Goal: Task Accomplishment & Management: Complete application form

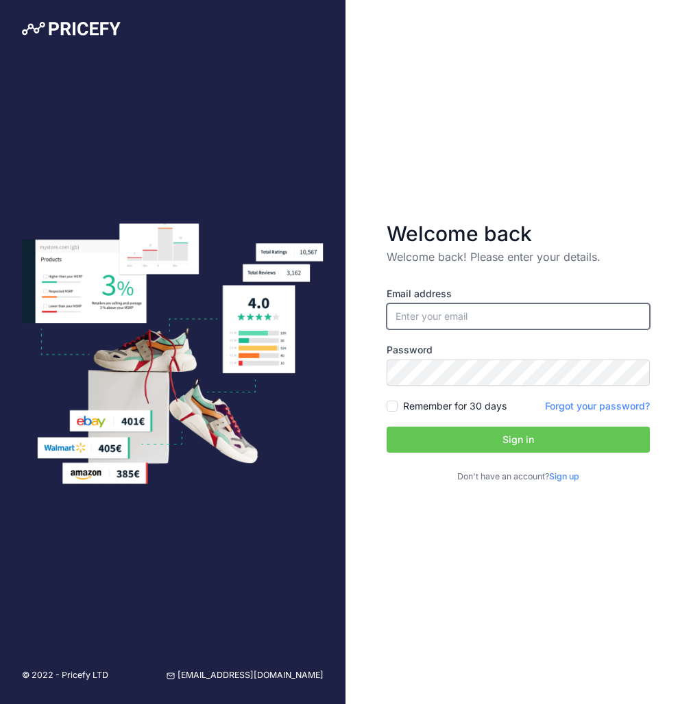
click at [483, 321] on input "email" at bounding box center [517, 316] width 263 height 26
type input "[PERSON_NAME][EMAIL_ADDRESS][DOMAIN_NAME]"
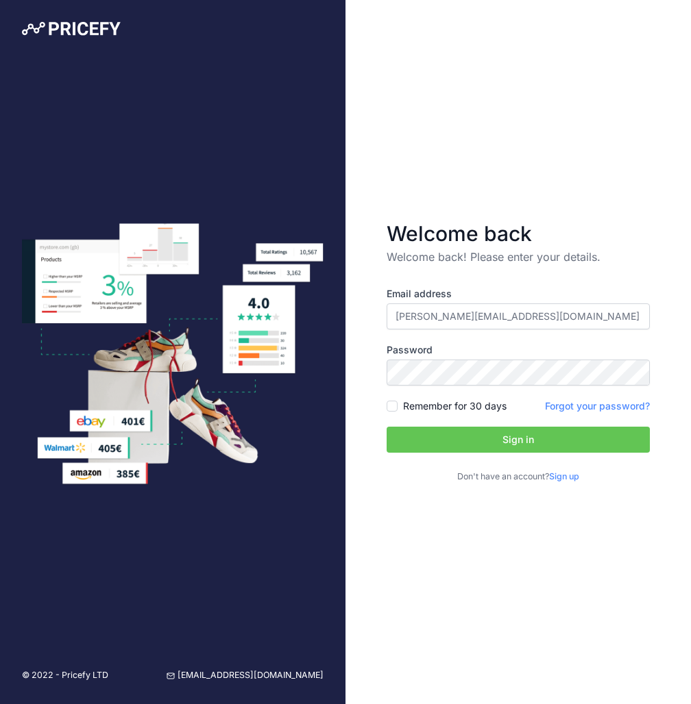
click at [398, 406] on div "Remember for 30 days" at bounding box center [446, 406] width 120 height 14
click at [393, 407] on input "Remember for 30 days" at bounding box center [391, 406] width 11 height 11
checkbox input "true"
click at [432, 325] on input "[PERSON_NAME][EMAIL_ADDRESS][DOMAIN_NAME]" at bounding box center [517, 316] width 263 height 26
type input "christy@lagunahappy.com"
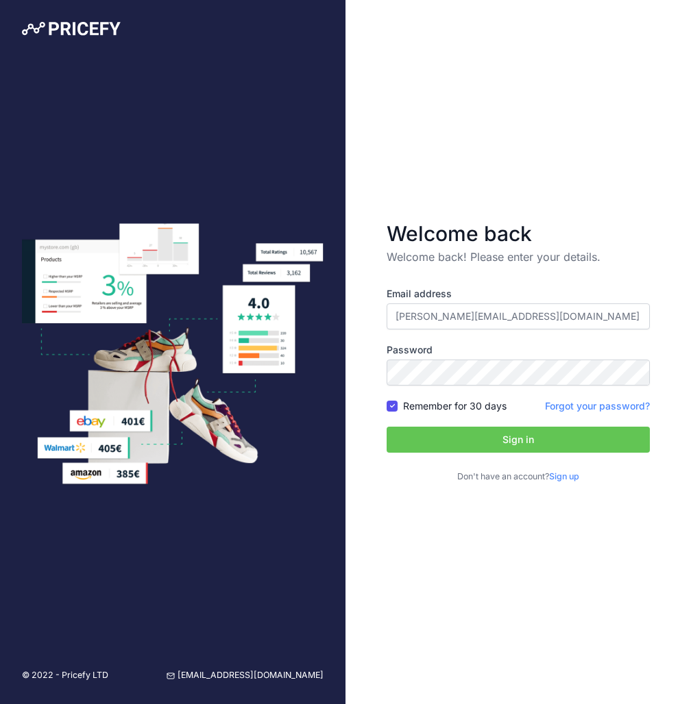
click at [570, 479] on link "Sign up" at bounding box center [564, 476] width 30 height 10
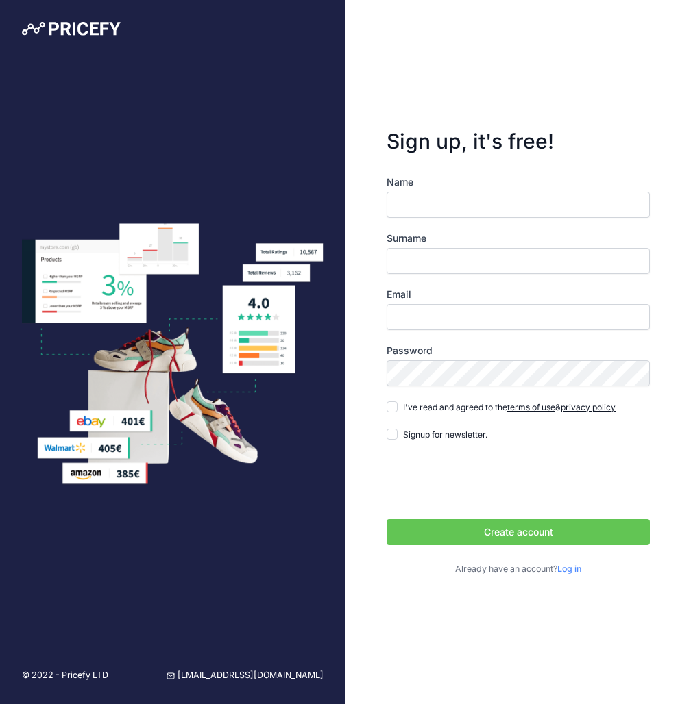
click at [410, 210] on input "Name" at bounding box center [517, 205] width 263 height 26
type input "Christy"
type input "Anderson"
click at [443, 319] on input "Email" at bounding box center [517, 317] width 263 height 26
type input "[PERSON_NAME][EMAIL_ADDRESS][DOMAIN_NAME]"
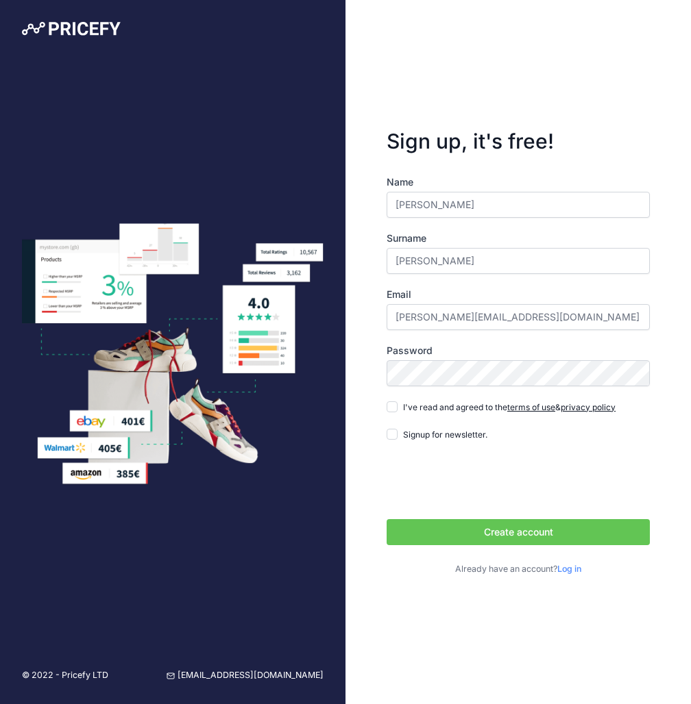
click at [397, 414] on div "Name Christy Surname Anderson Email christy@theevergood.com Password terms of u…" at bounding box center [517, 375] width 263 height 401
click at [391, 406] on input "I've read and agreed to the terms of use & privacy policy" at bounding box center [391, 406] width 11 height 11
checkbox input "true"
click at [498, 525] on button "Create account" at bounding box center [517, 532] width 263 height 26
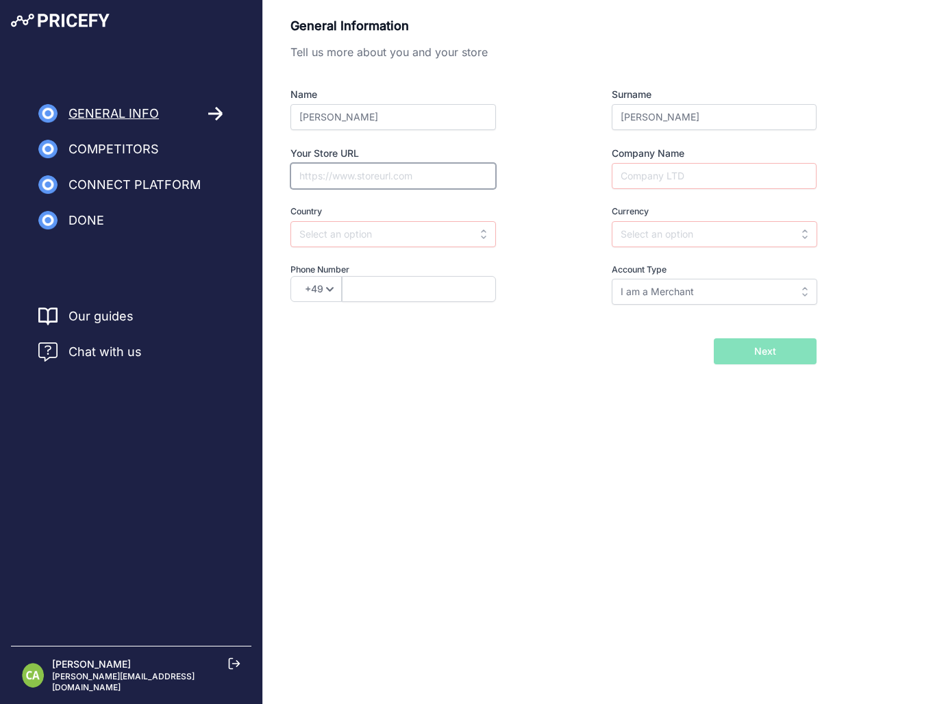
click at [347, 184] on input "Your Store URL" at bounding box center [393, 176] width 206 height 26
type input "https://theevergood.com"
click at [337, 234] on input "text" at bounding box center [393, 234] width 206 height 26
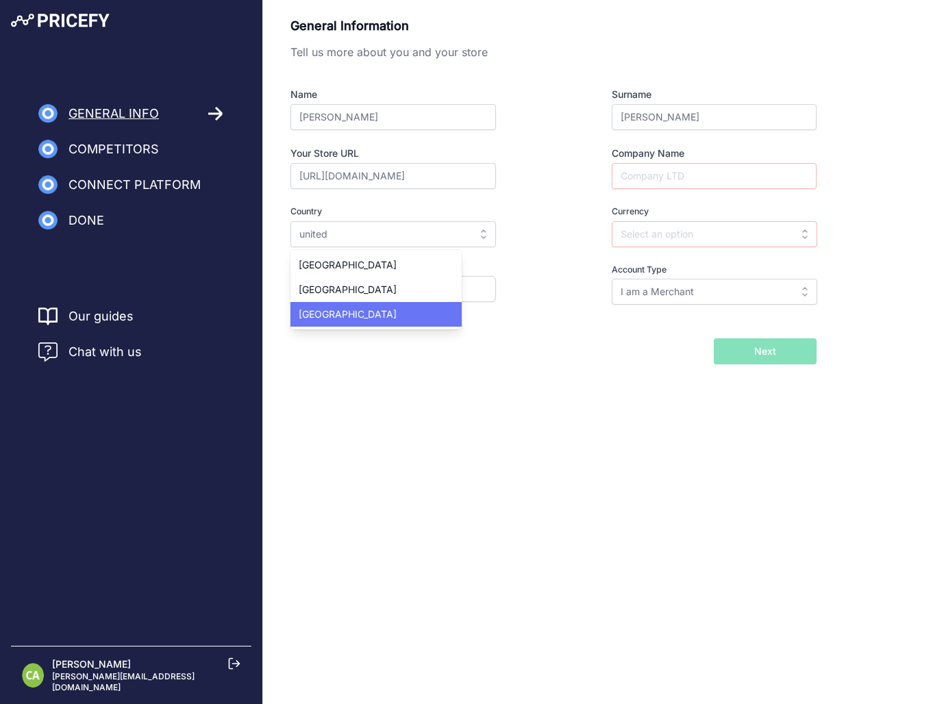
click at [314, 310] on span "United States" at bounding box center [348, 314] width 98 height 12
type input "United States"
type input "USD"
select select "1"
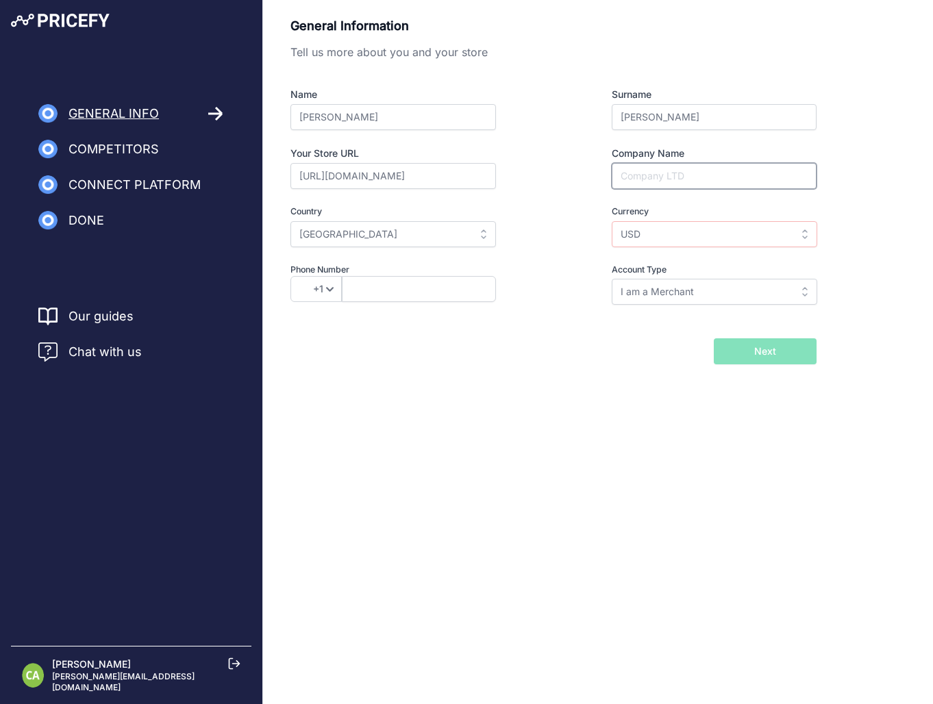
click at [646, 179] on input "Company Name" at bounding box center [714, 176] width 205 height 26
type input "The Ever Good"
click at [648, 293] on input "I am a Merchant" at bounding box center [715, 292] width 206 height 26
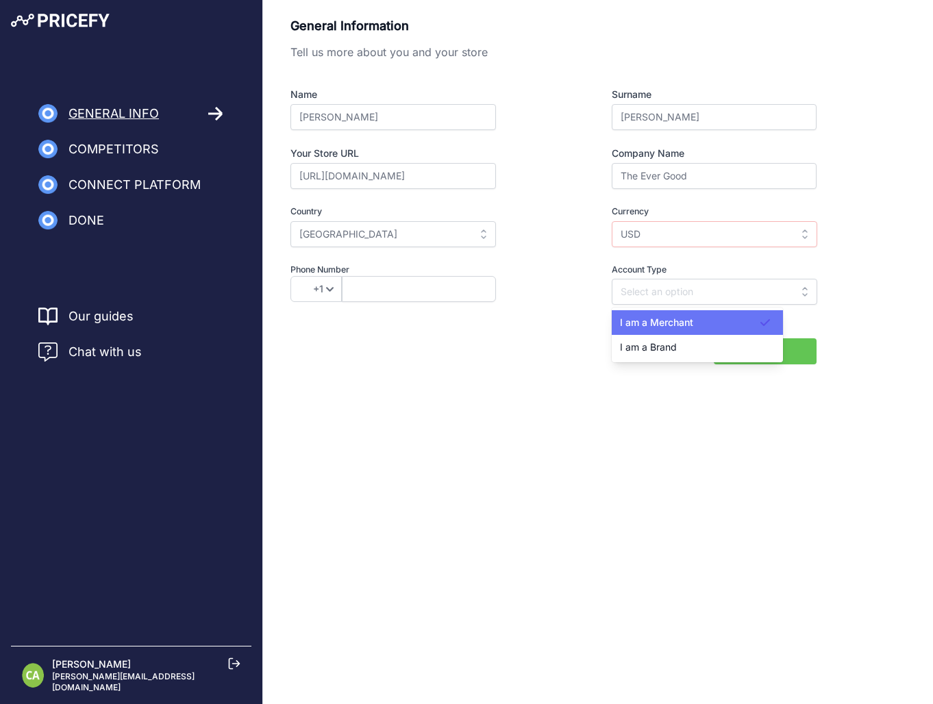
click at [654, 319] on span "I am a Merchant" at bounding box center [656, 323] width 73 height 12
type input "I am a Merchant"
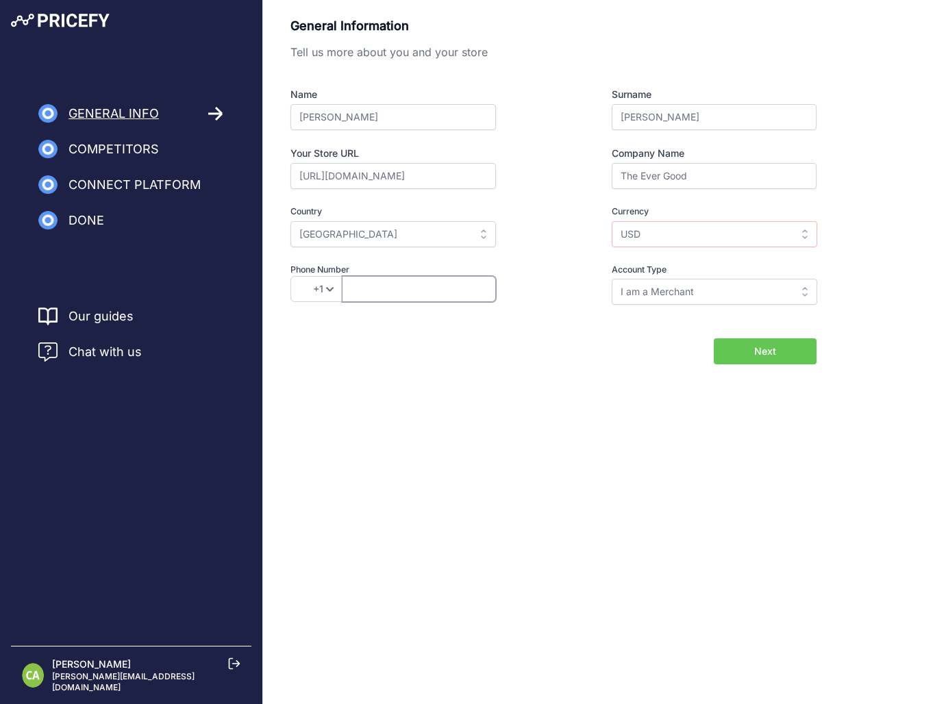
click at [389, 277] on input "text" at bounding box center [419, 289] width 154 height 26
type input "5034759902"
click at [715, 394] on div "General Information Tell us more about you and your store Name Christy Surname …" at bounding box center [598, 212] width 670 height 425
click at [754, 351] on span "Next" at bounding box center [765, 352] width 22 height 14
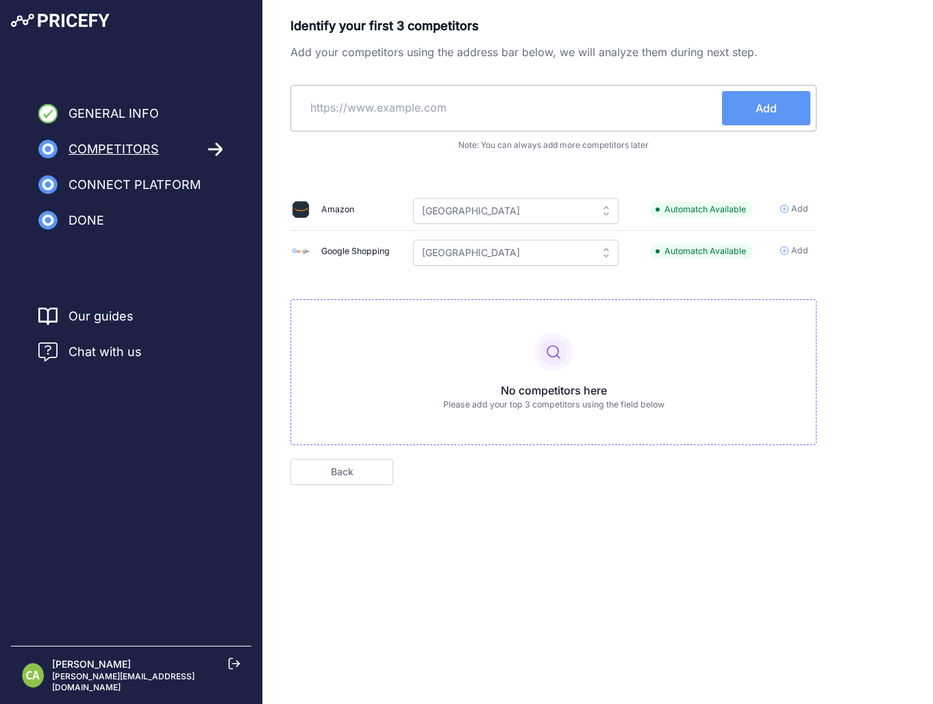
click at [349, 105] on input "text" at bounding box center [509, 107] width 425 height 33
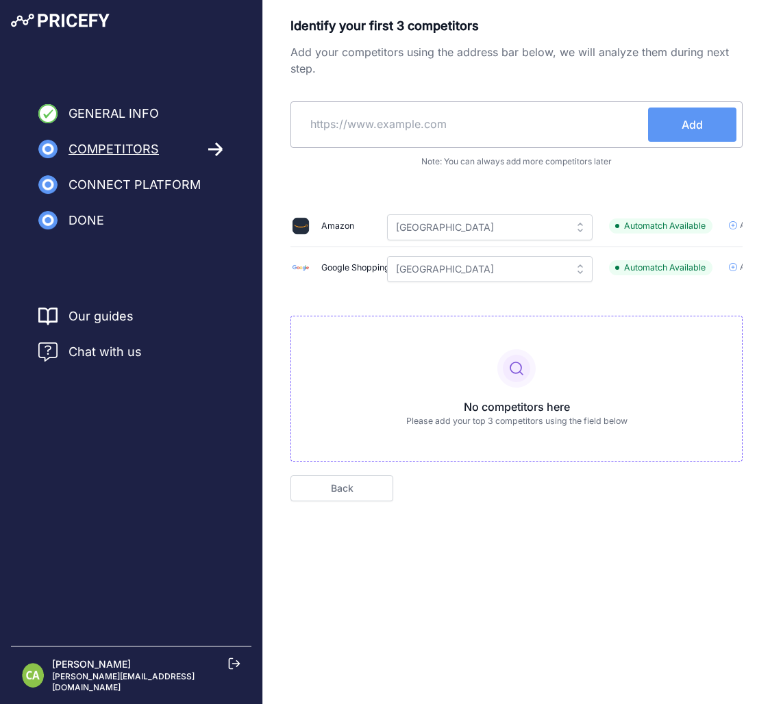
click at [349, 124] on input "text" at bounding box center [472, 124] width 351 height 33
paste input "https://www.wolfandbadger.com/us/"
type input "https://www.wolfandbadger.com/us/"
click at [701, 124] on span "Add" at bounding box center [692, 124] width 21 height 16
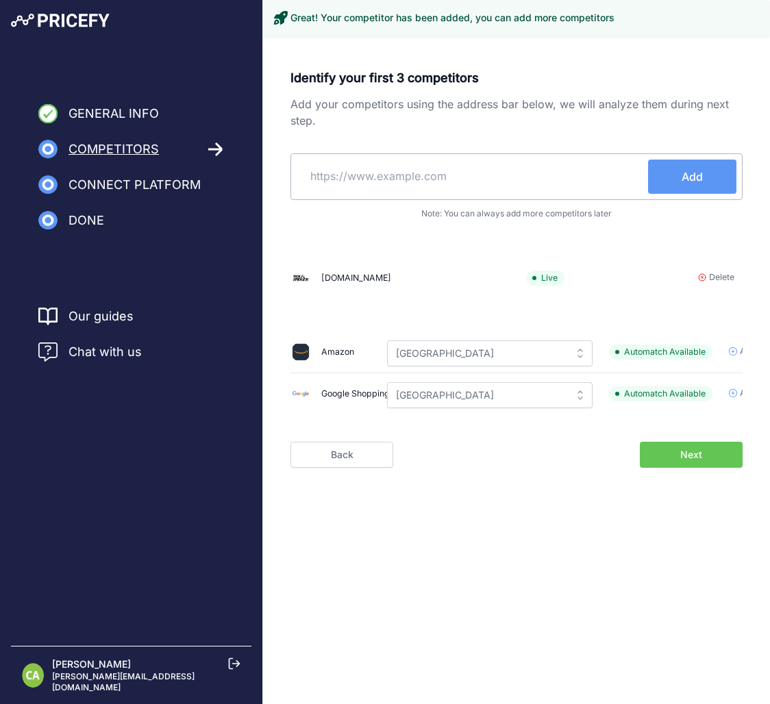
click at [340, 177] on input "text" at bounding box center [472, 176] width 351 height 33
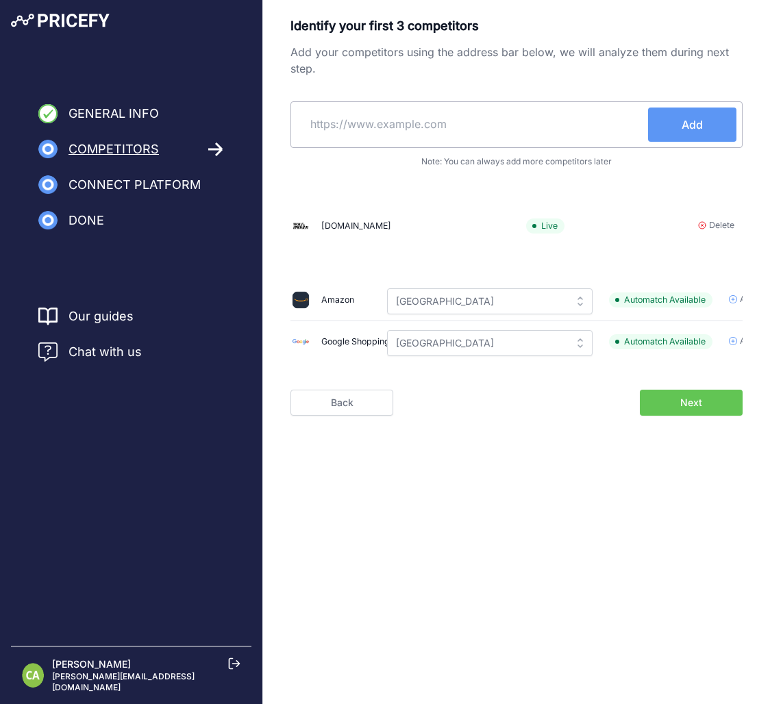
click at [408, 134] on input "text" at bounding box center [472, 124] width 351 height 33
paste input "https://www.grove.co/"
type input "https://www.grove.co/"
click at [671, 124] on button "Add" at bounding box center [692, 125] width 88 height 34
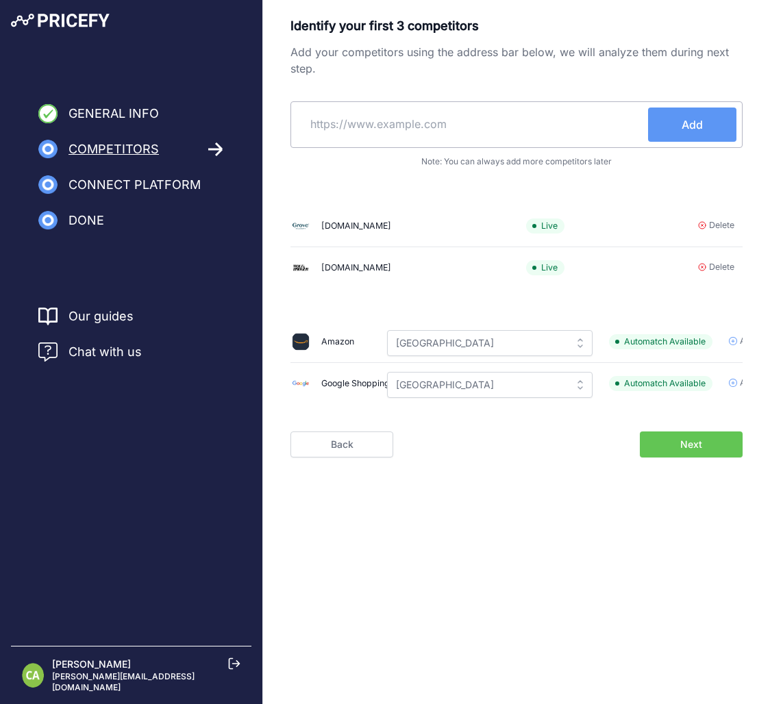
click at [474, 121] on input "text" at bounding box center [472, 124] width 351 height 33
paste input "https://www.goodeeworld.com/"
type input "https://www.goodeeworld.com/"
click at [696, 128] on span "Add" at bounding box center [692, 124] width 21 height 16
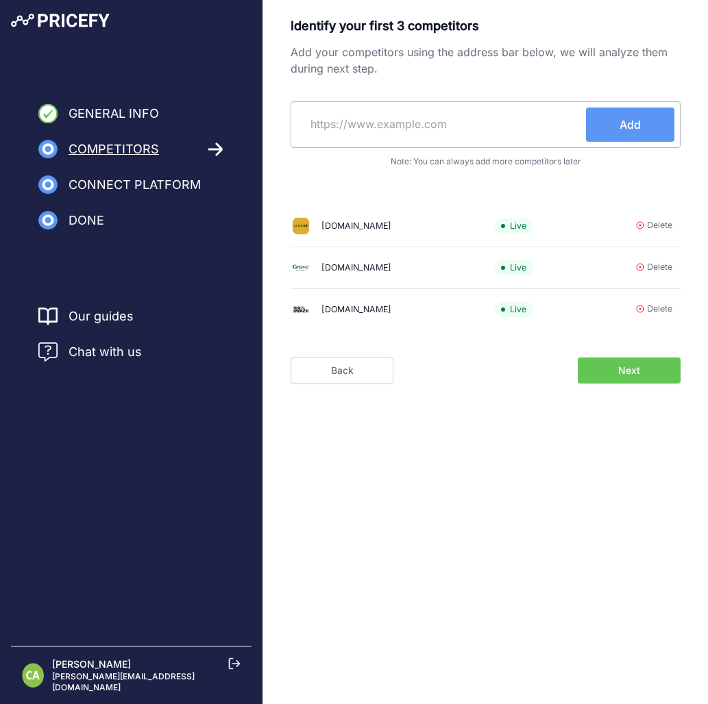
click at [395, 125] on input "text" at bounding box center [441, 124] width 289 height 33
paste input "https://earthhero.com/"
type input "https://earthhero.com/"
click at [602, 117] on button "Add" at bounding box center [630, 125] width 88 height 34
click at [623, 374] on span "Next" at bounding box center [629, 371] width 22 height 14
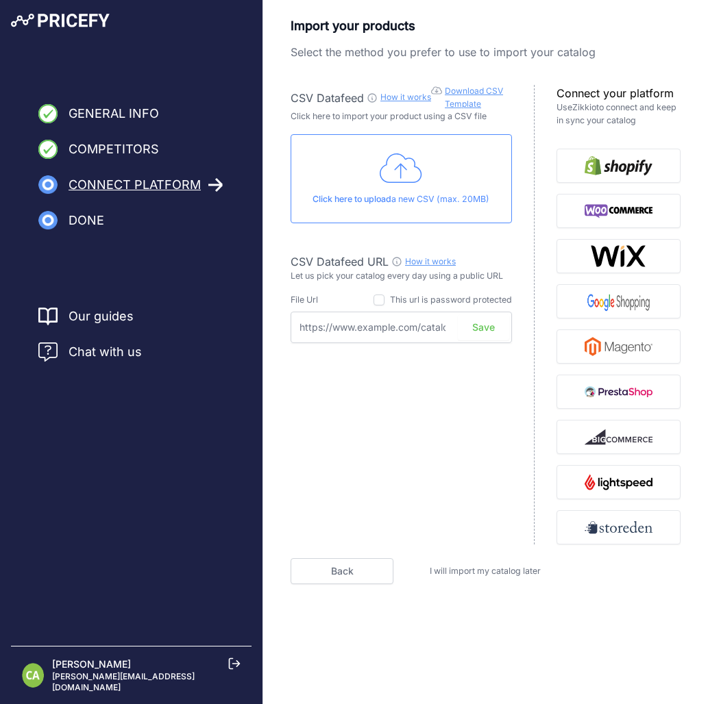
click at [382, 336] on input "text" at bounding box center [400, 328] width 221 height 32
click at [609, 160] on img "button" at bounding box center [618, 166] width 68 height 22
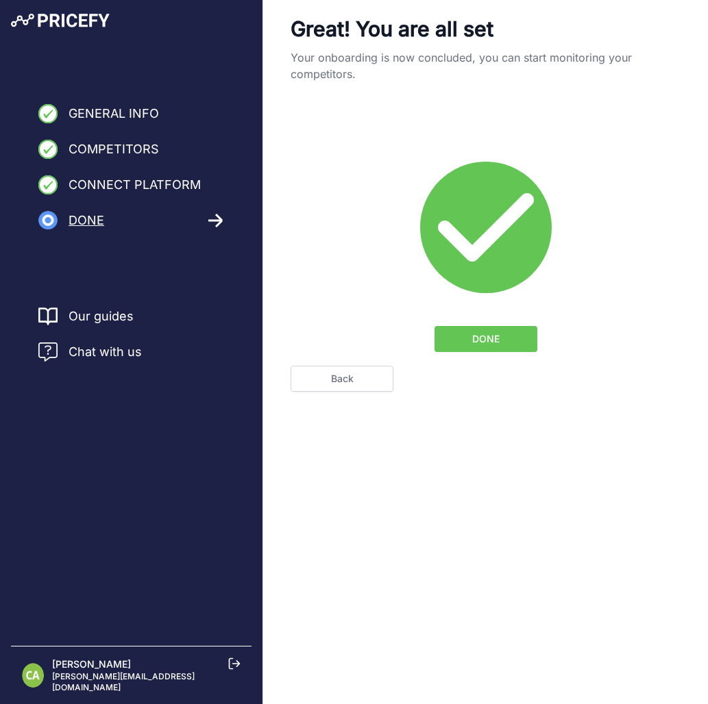
click at [480, 343] on span "DONE" at bounding box center [485, 339] width 27 height 14
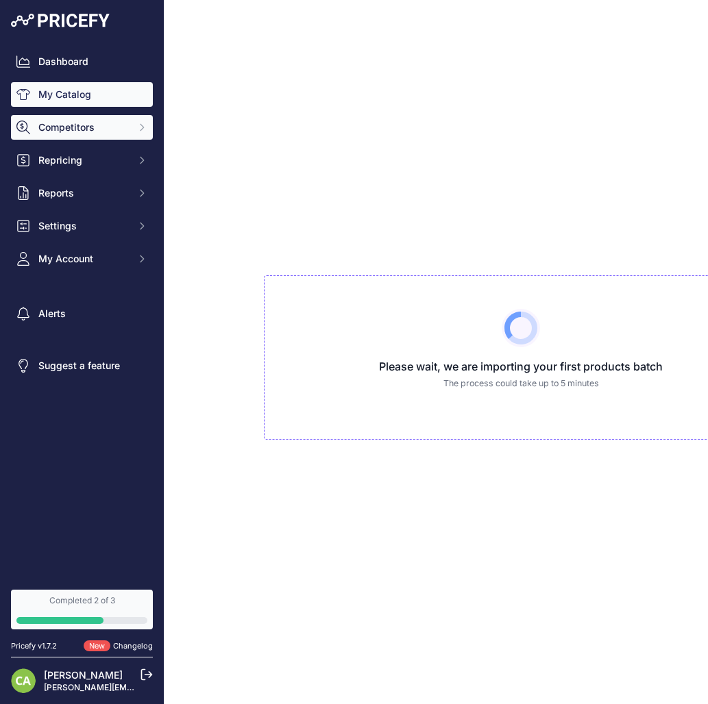
click at [142, 127] on icon "Sidebar" at bounding box center [141, 127] width 3 height 6
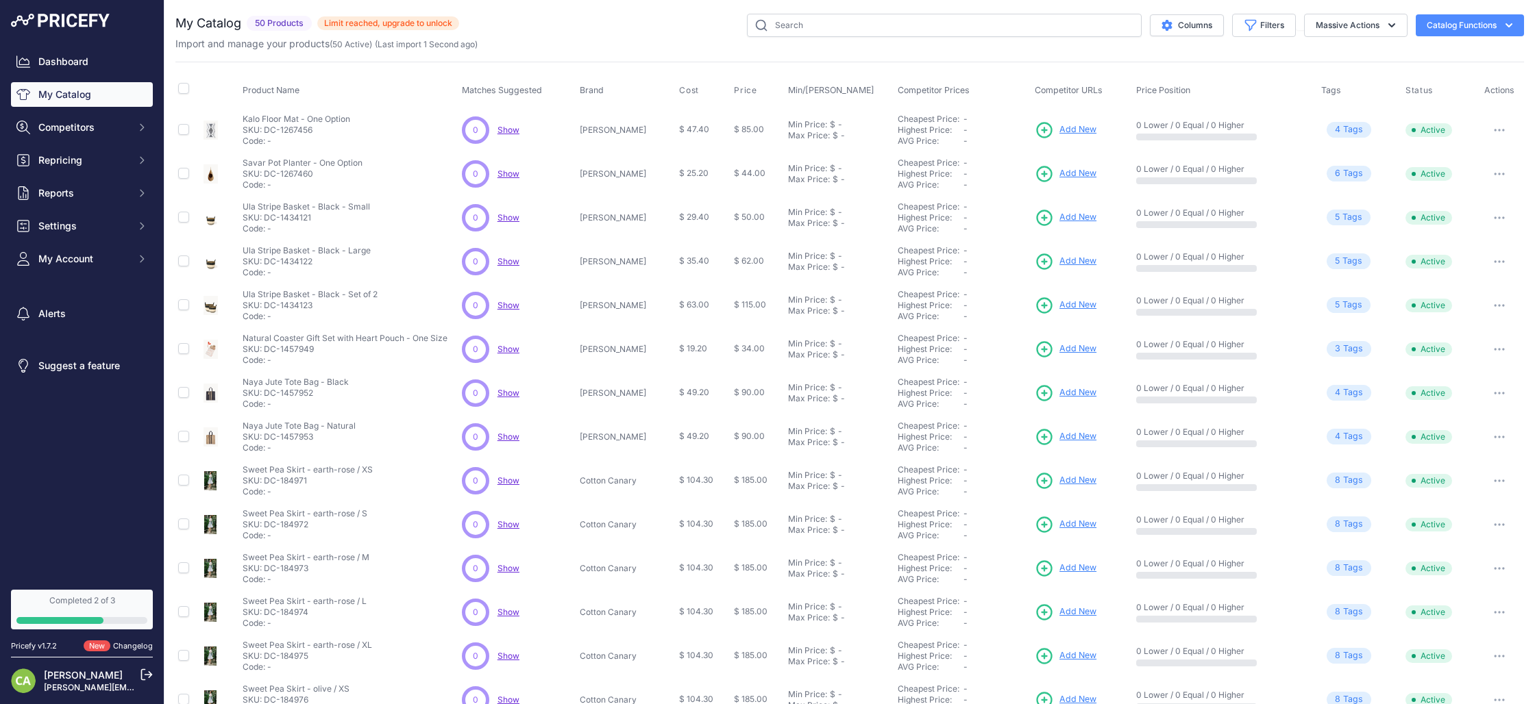
scroll to position [118, 0]
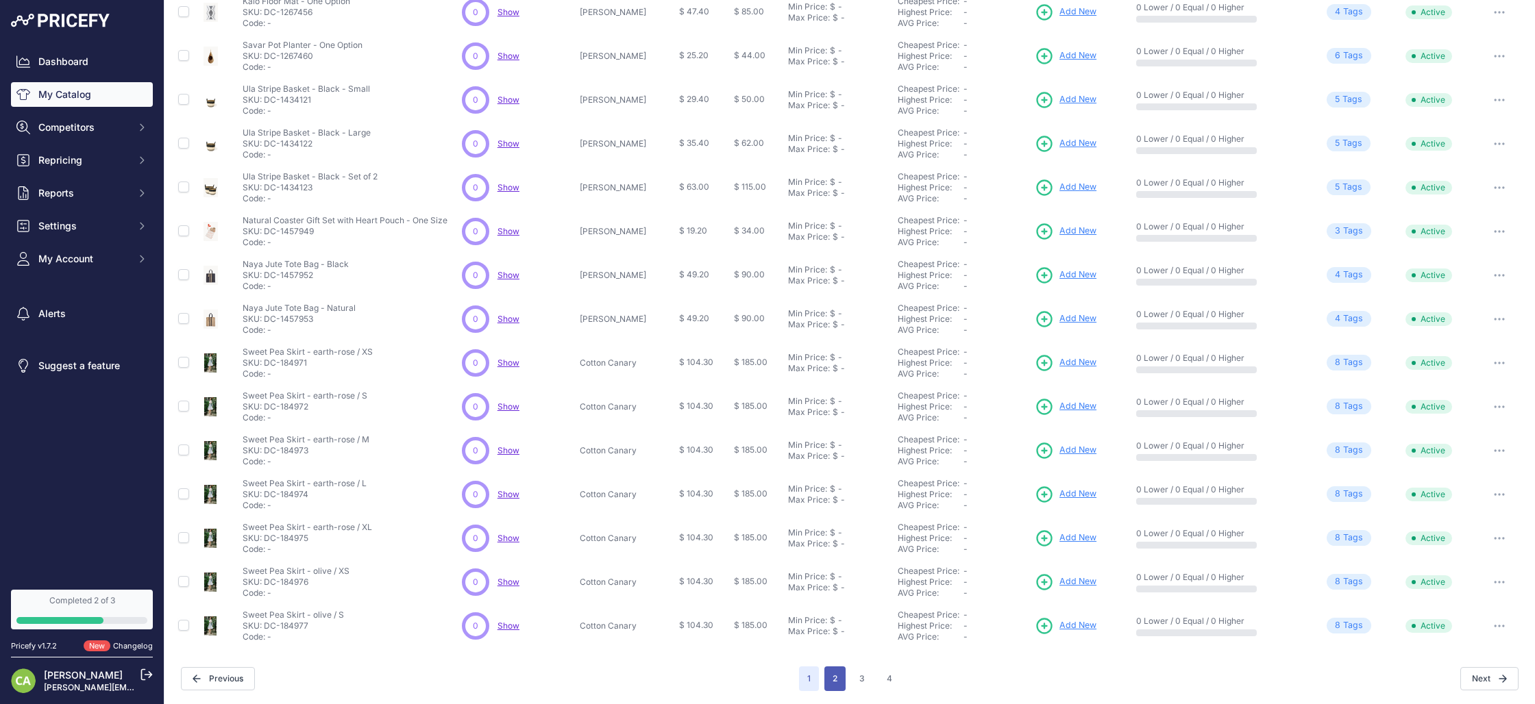
click at [707, 679] on button "2" at bounding box center [834, 679] width 21 height 25
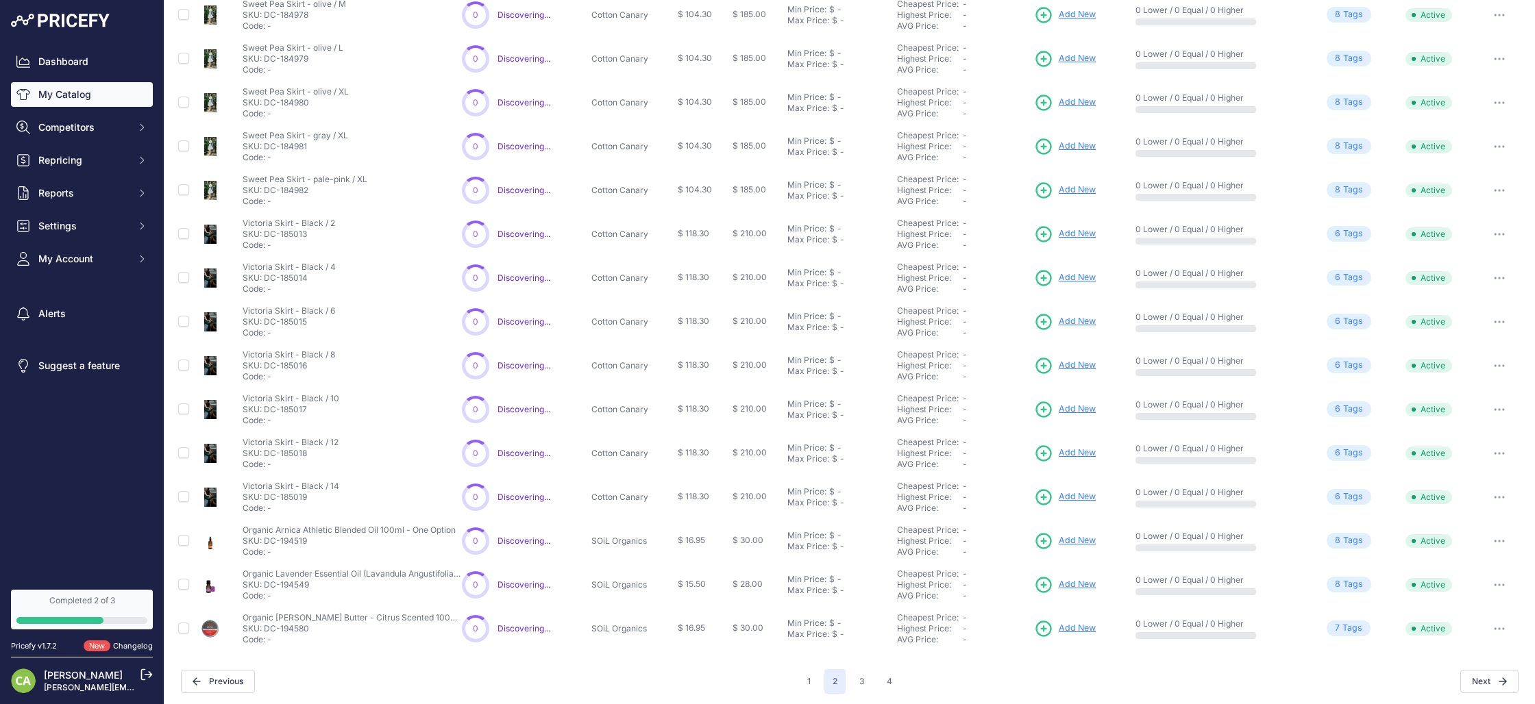
click at [707, 678] on button "3" at bounding box center [862, 681] width 22 height 25
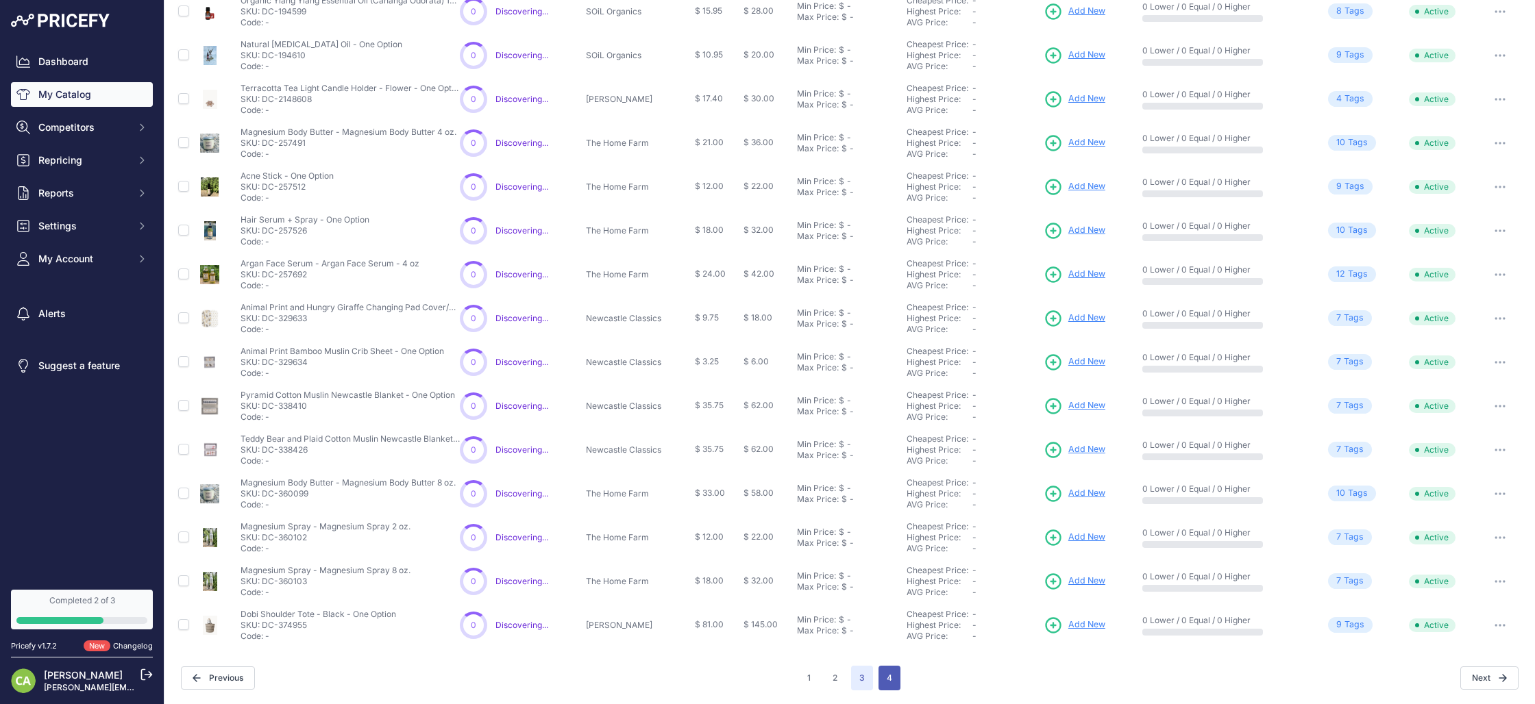
scroll to position [152, 0]
click at [707, 678] on button "4" at bounding box center [889, 681] width 22 height 25
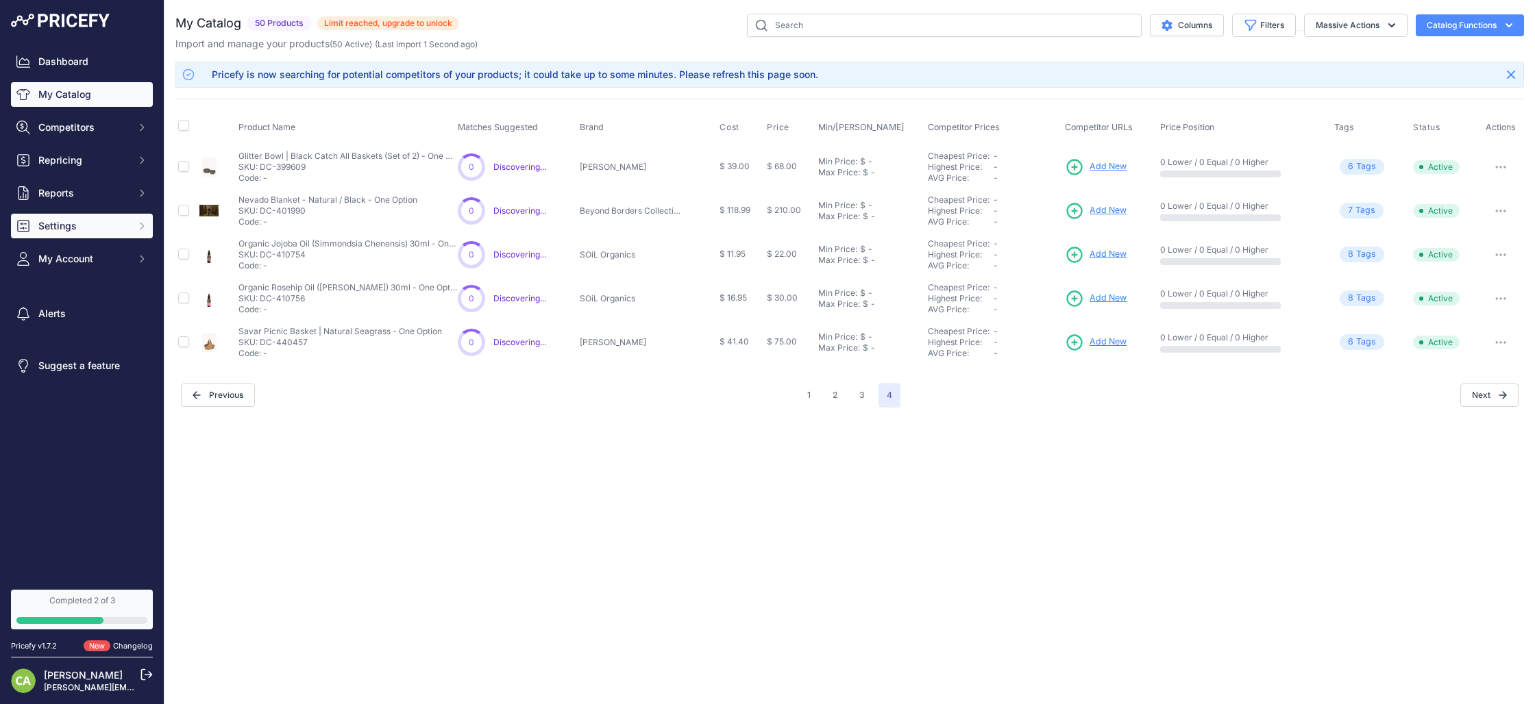
click at [88, 227] on span "Settings" at bounding box center [83, 226] width 90 height 14
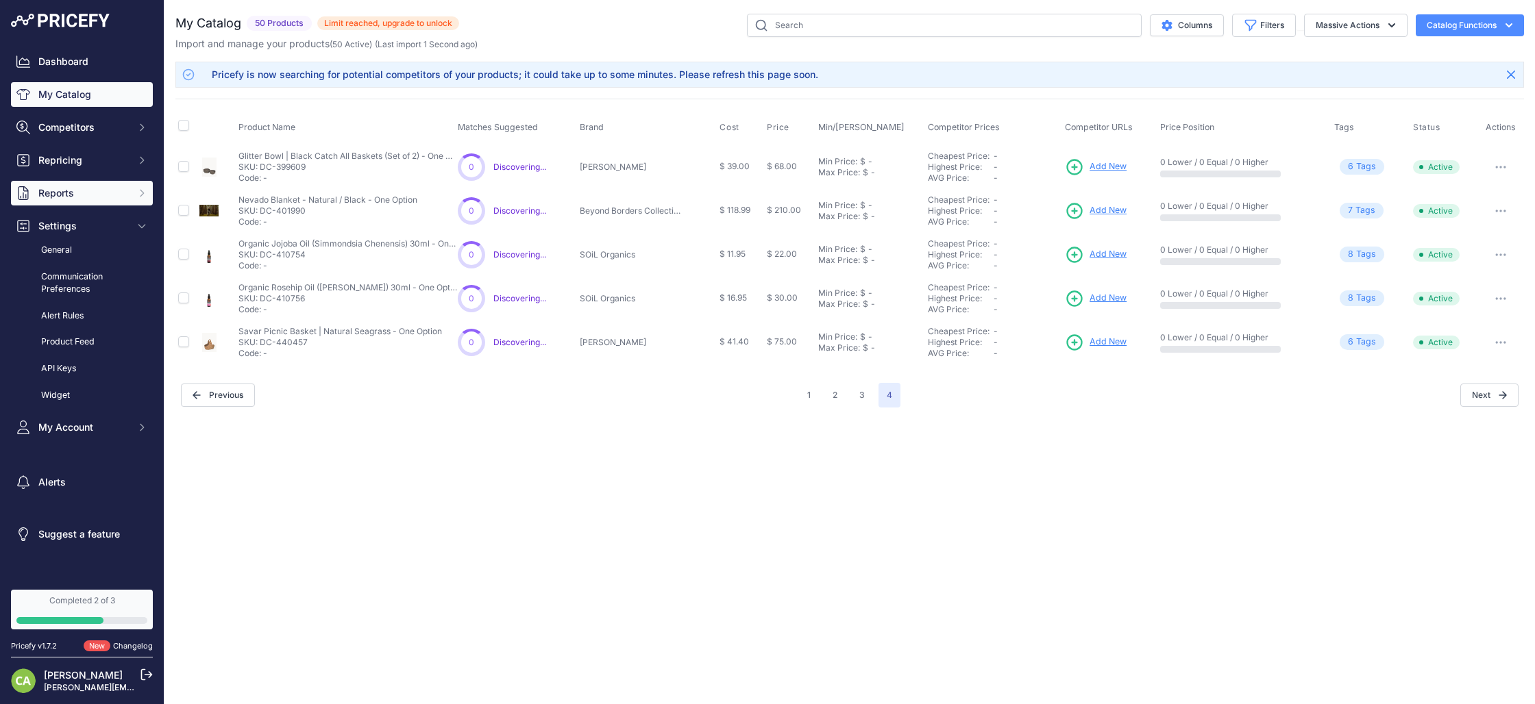
click at [76, 195] on span "Reports" at bounding box center [83, 193] width 90 height 14
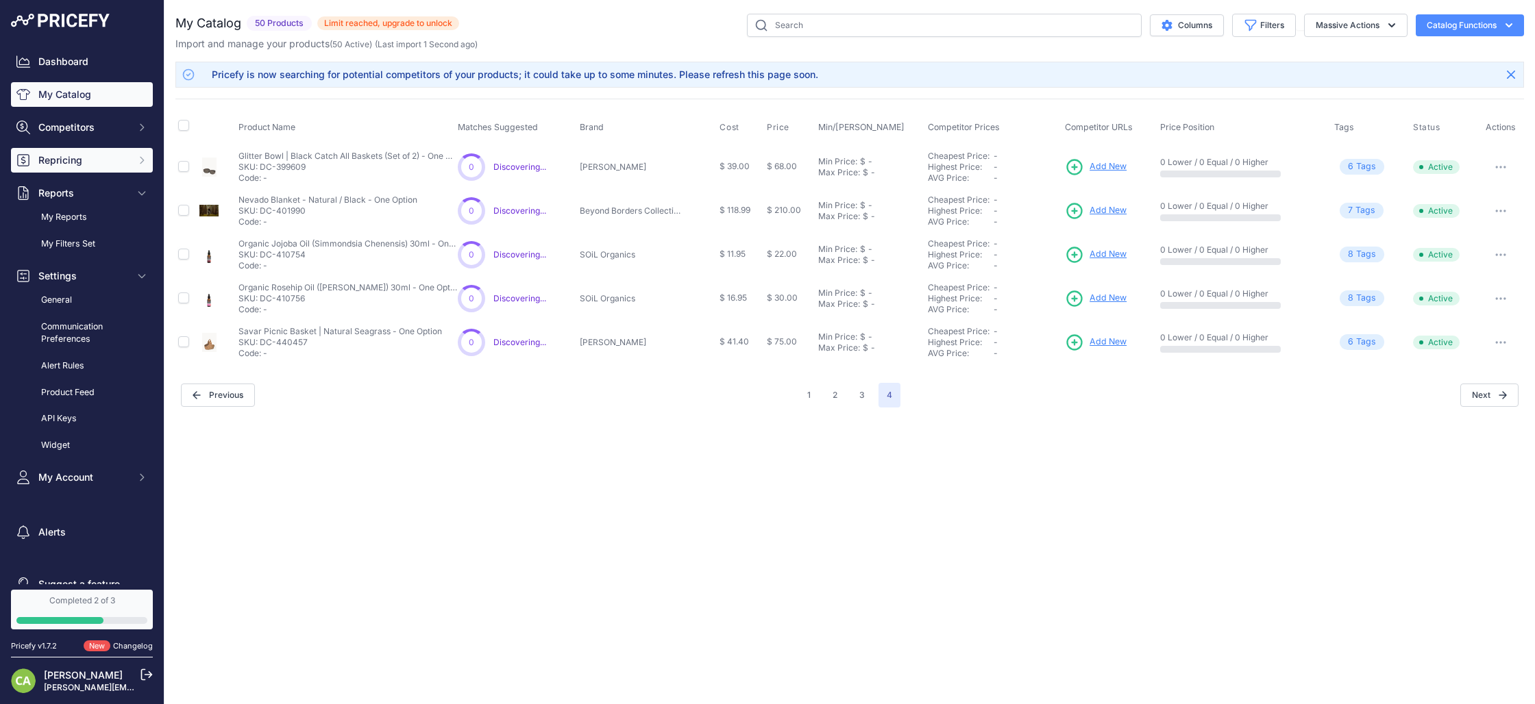
click at [84, 155] on span "Repricing" at bounding box center [83, 160] width 90 height 14
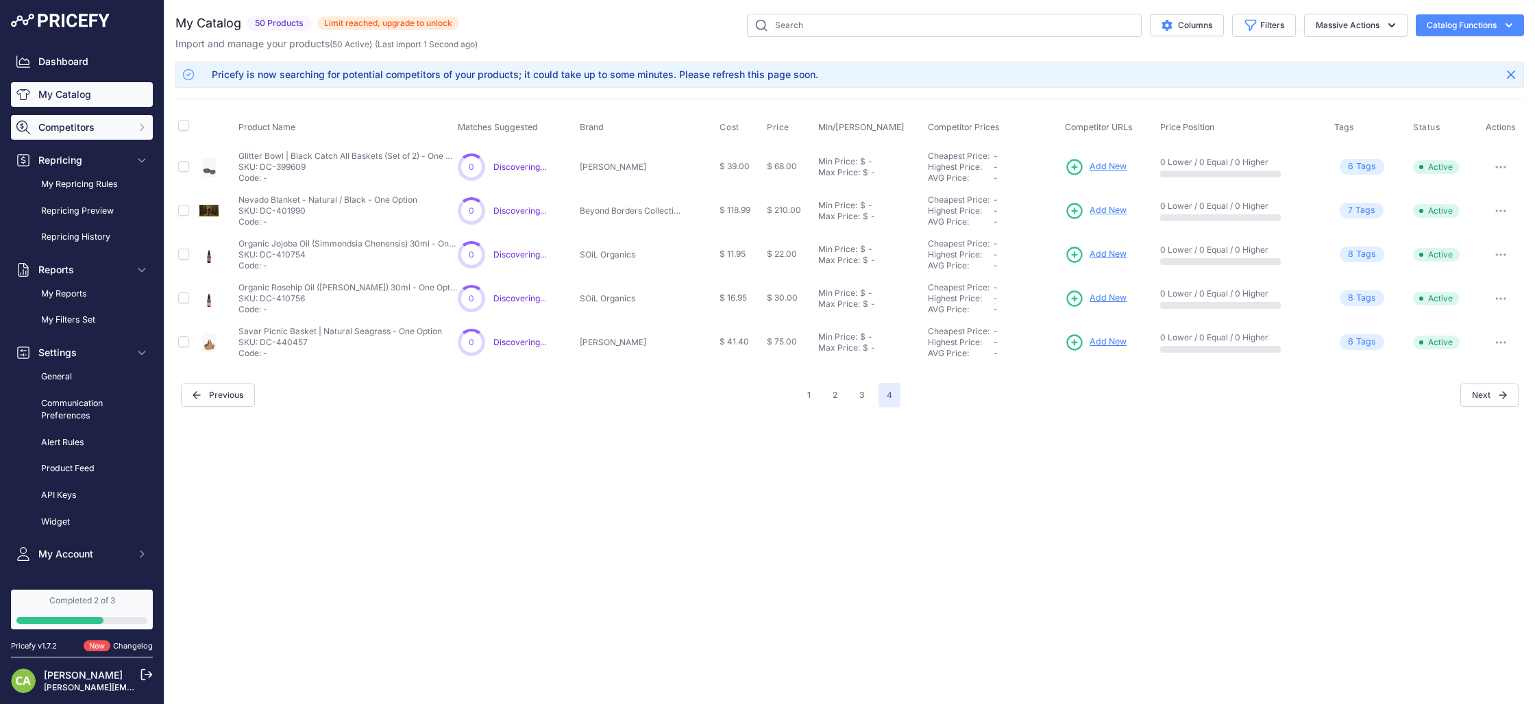
click at [84, 132] on span "Competitors" at bounding box center [83, 128] width 90 height 14
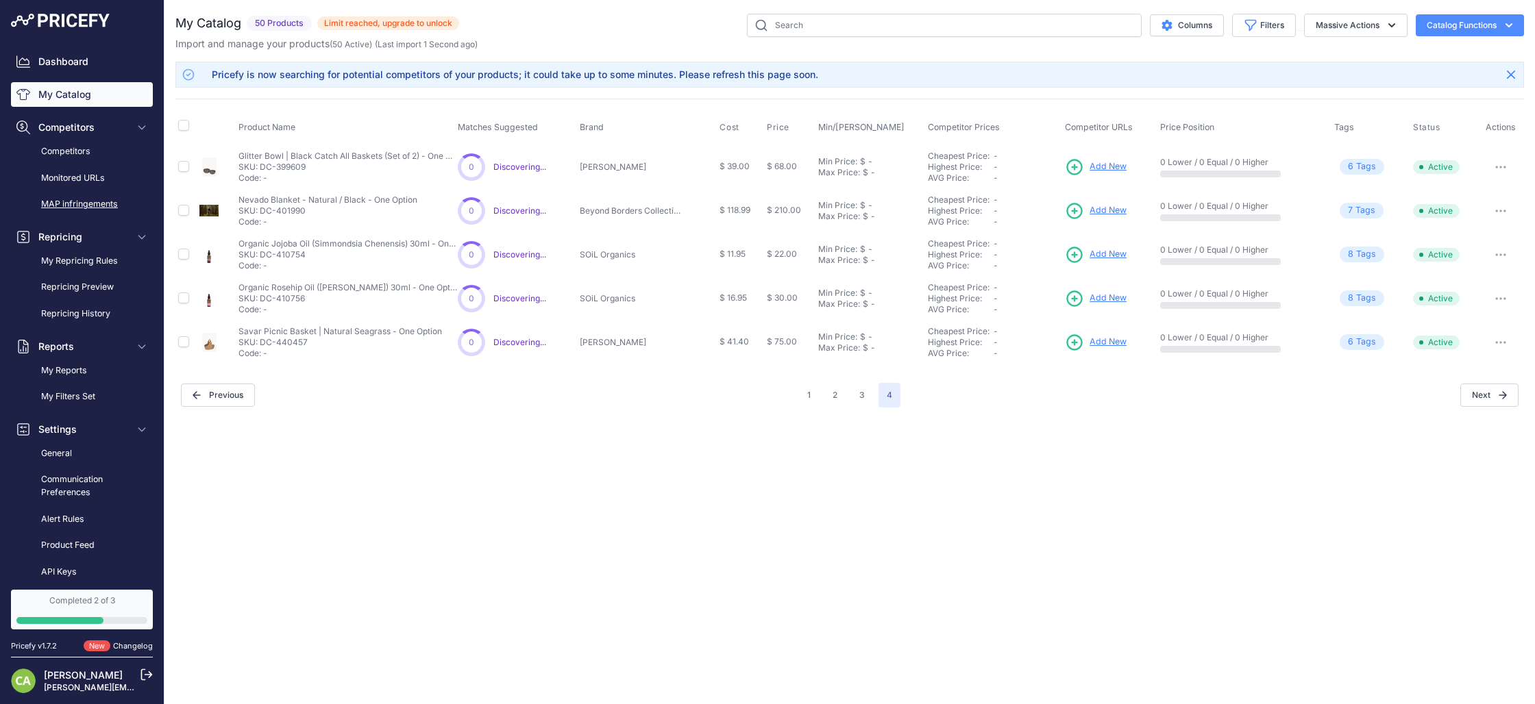
click at [84, 202] on link "MAP infringements" at bounding box center [82, 205] width 142 height 24
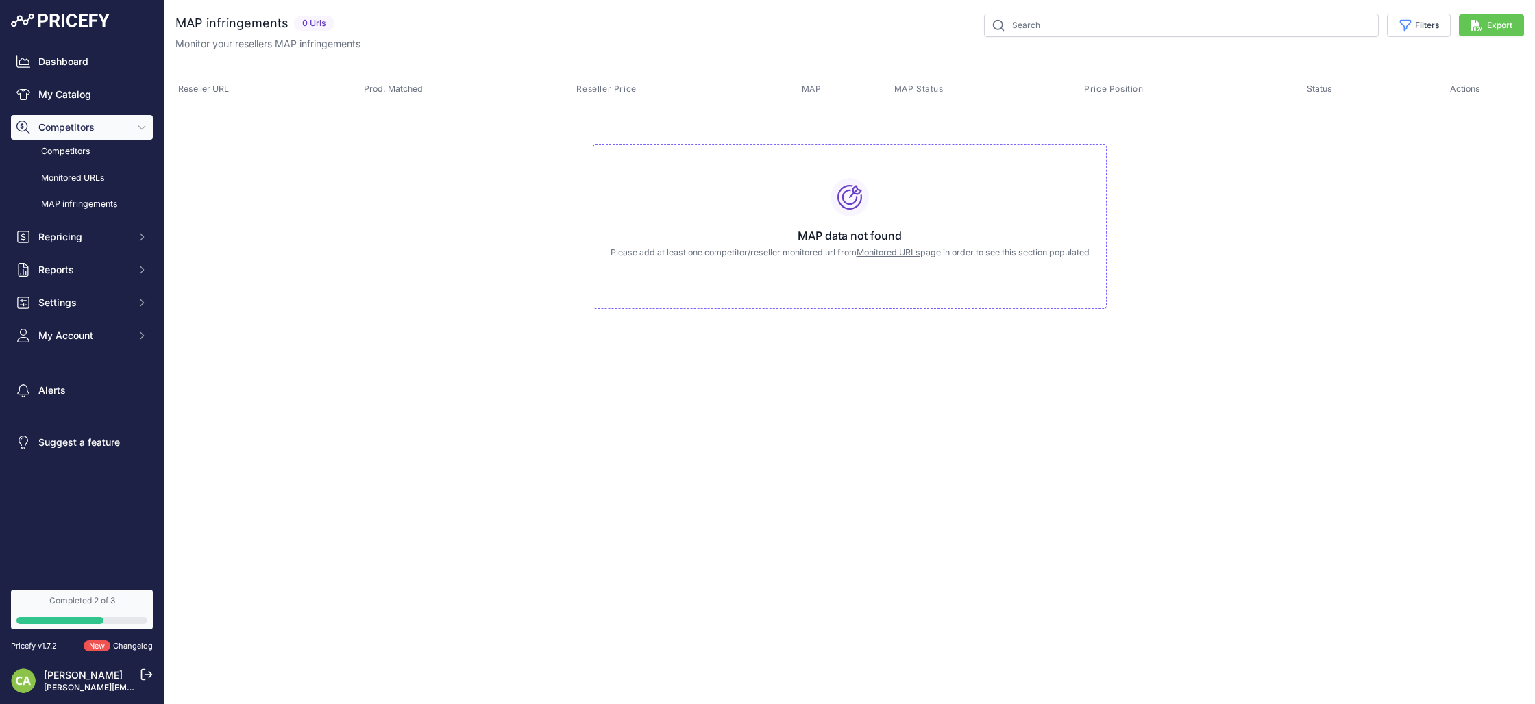
click at [902, 256] on link "Monitored URLs" at bounding box center [888, 252] width 64 height 10
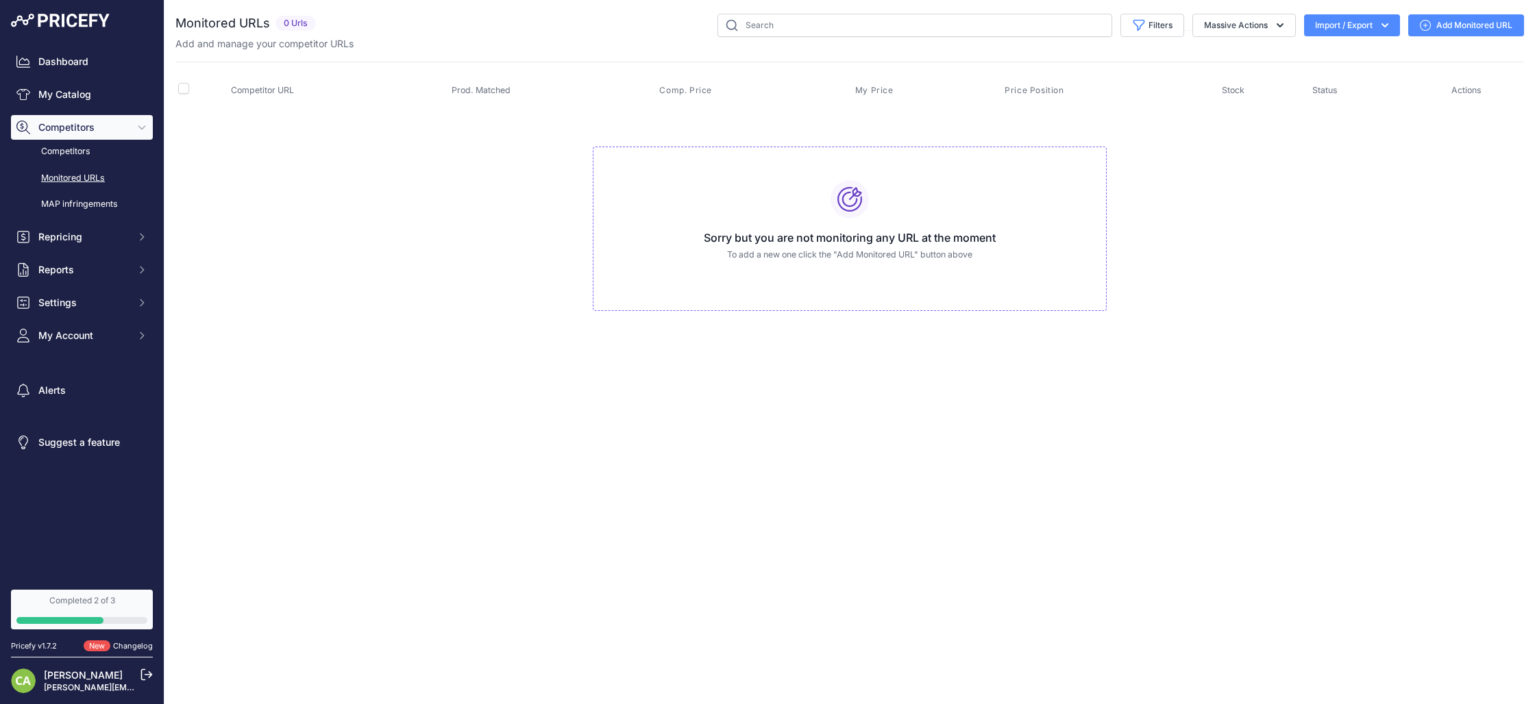
click at [1458, 21] on link "Add Monitored URL" at bounding box center [1466, 25] width 116 height 22
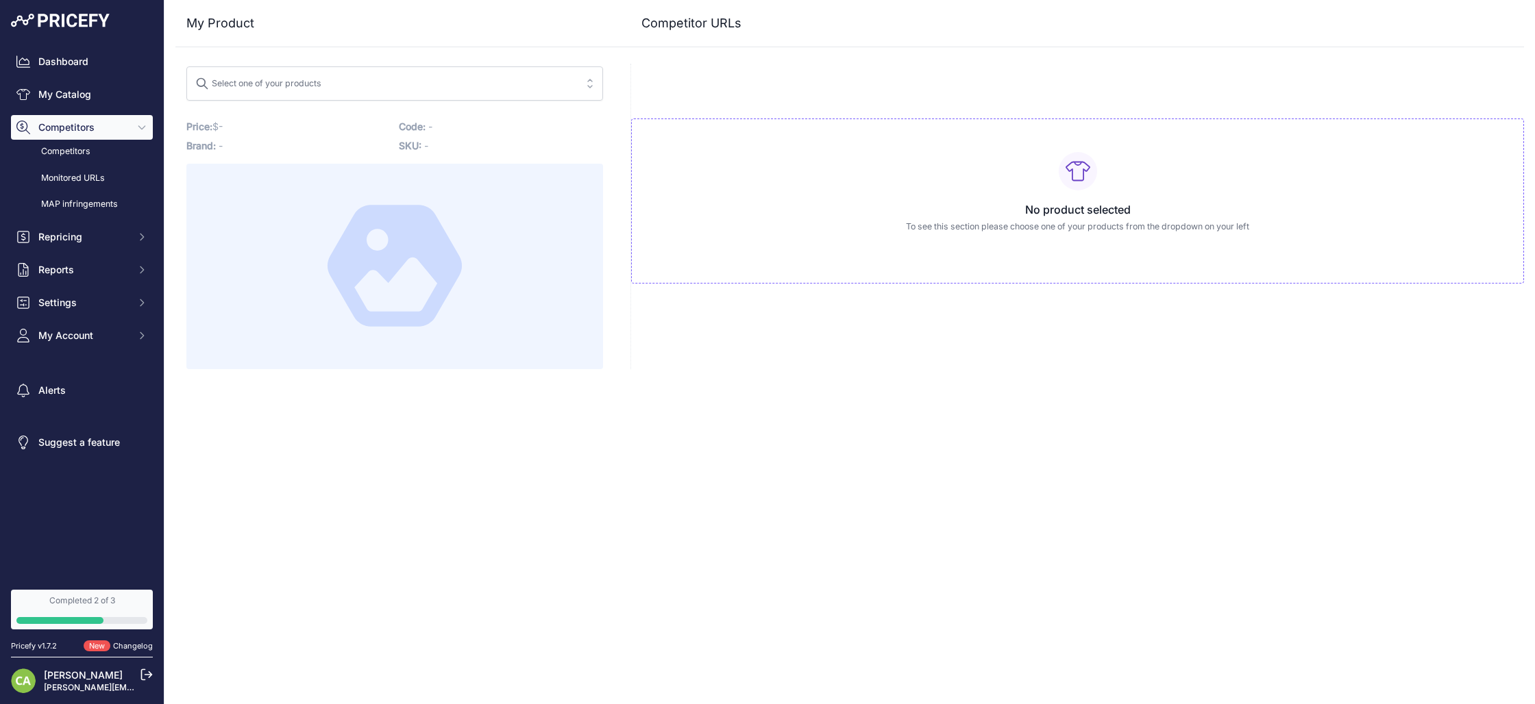
click at [336, 82] on span "Select one of your products" at bounding box center [385, 84] width 380 height 22
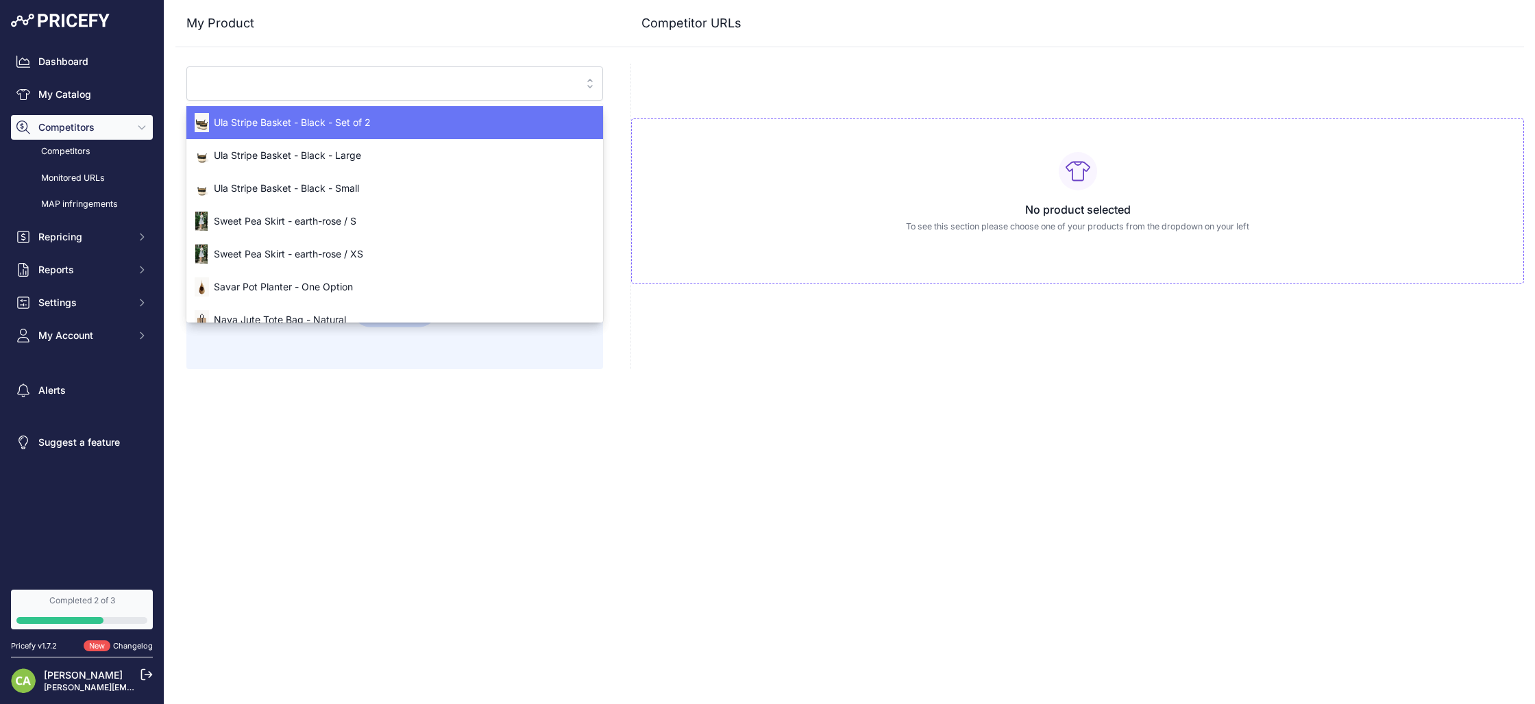
click at [358, 53] on div "My Product Competitor URLs" at bounding box center [849, 184] width 1348 height 369
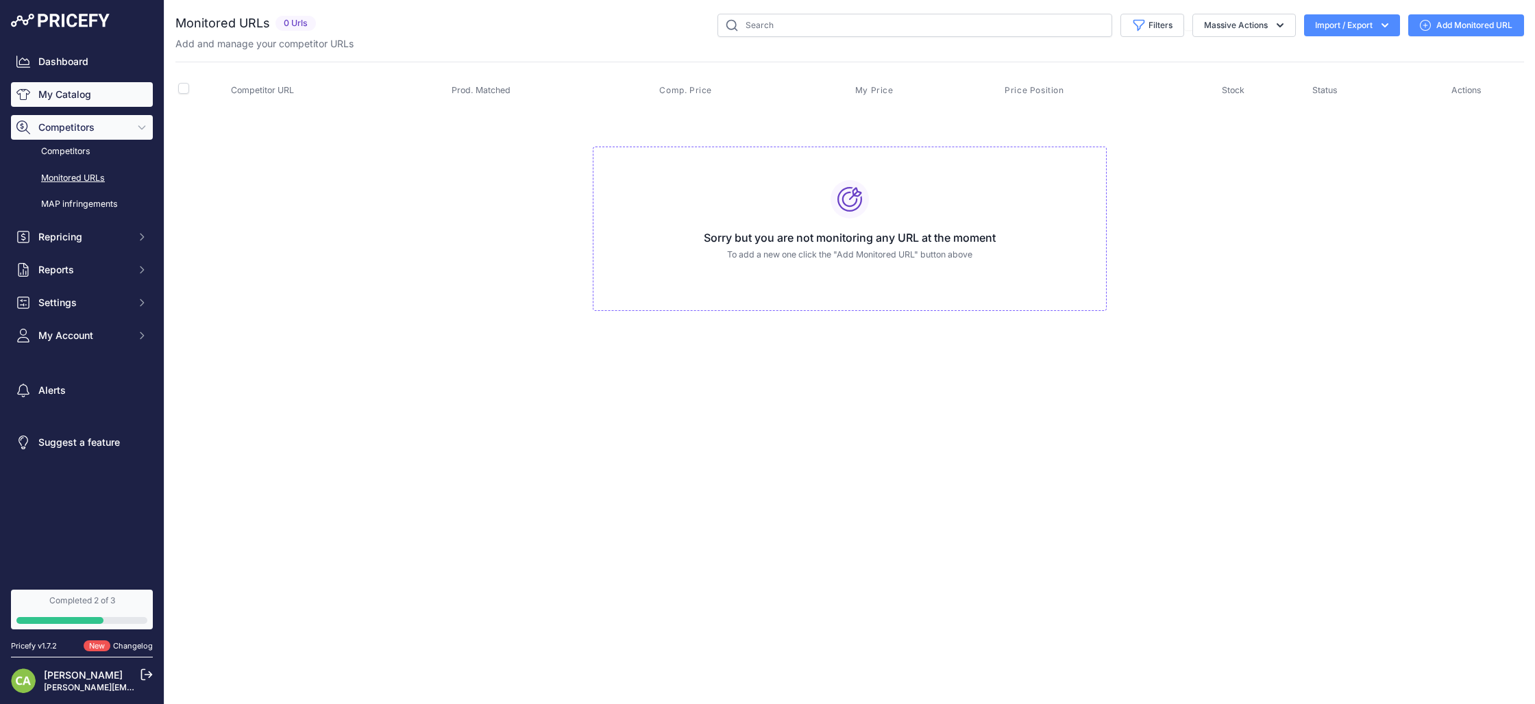
click at [76, 96] on link "My Catalog" at bounding box center [82, 94] width 142 height 25
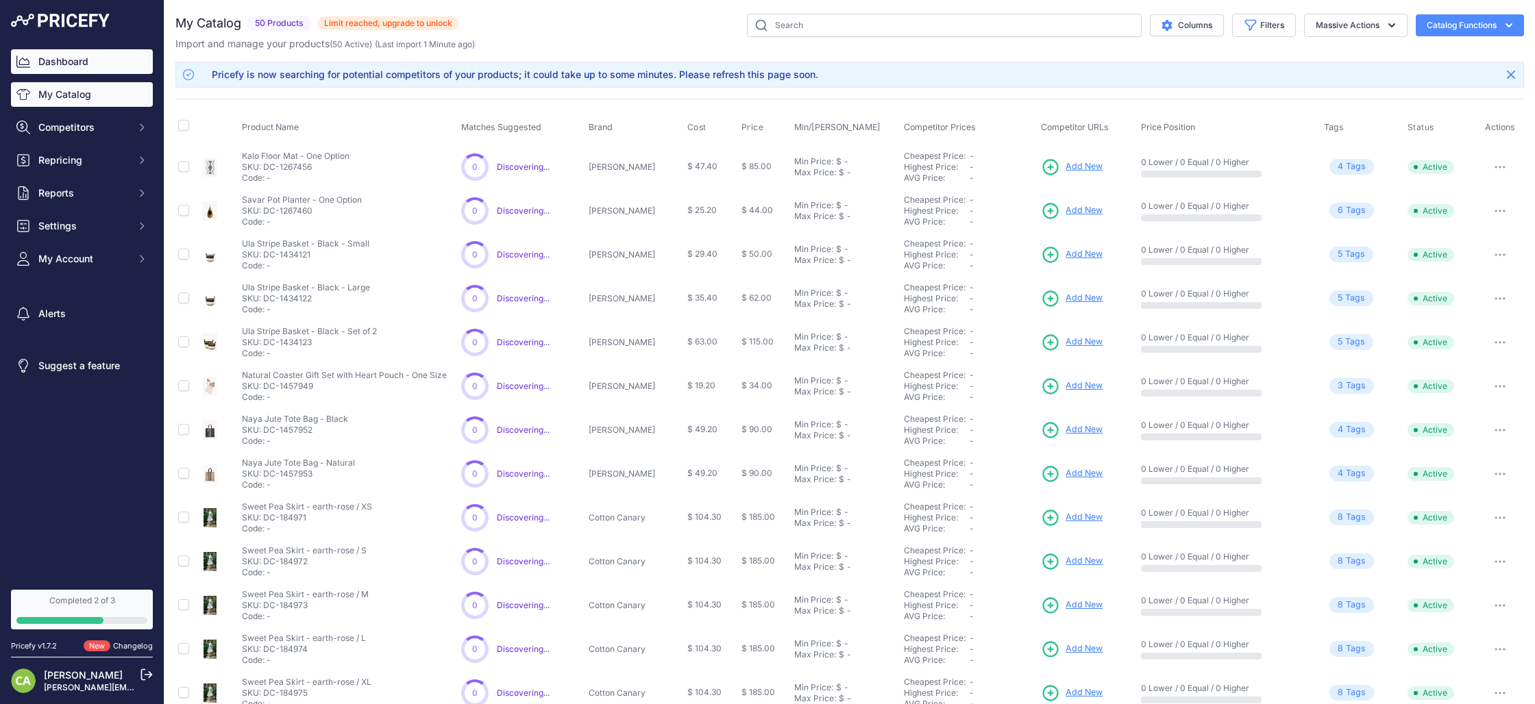
click at [74, 60] on link "Dashboard" at bounding box center [82, 61] width 142 height 25
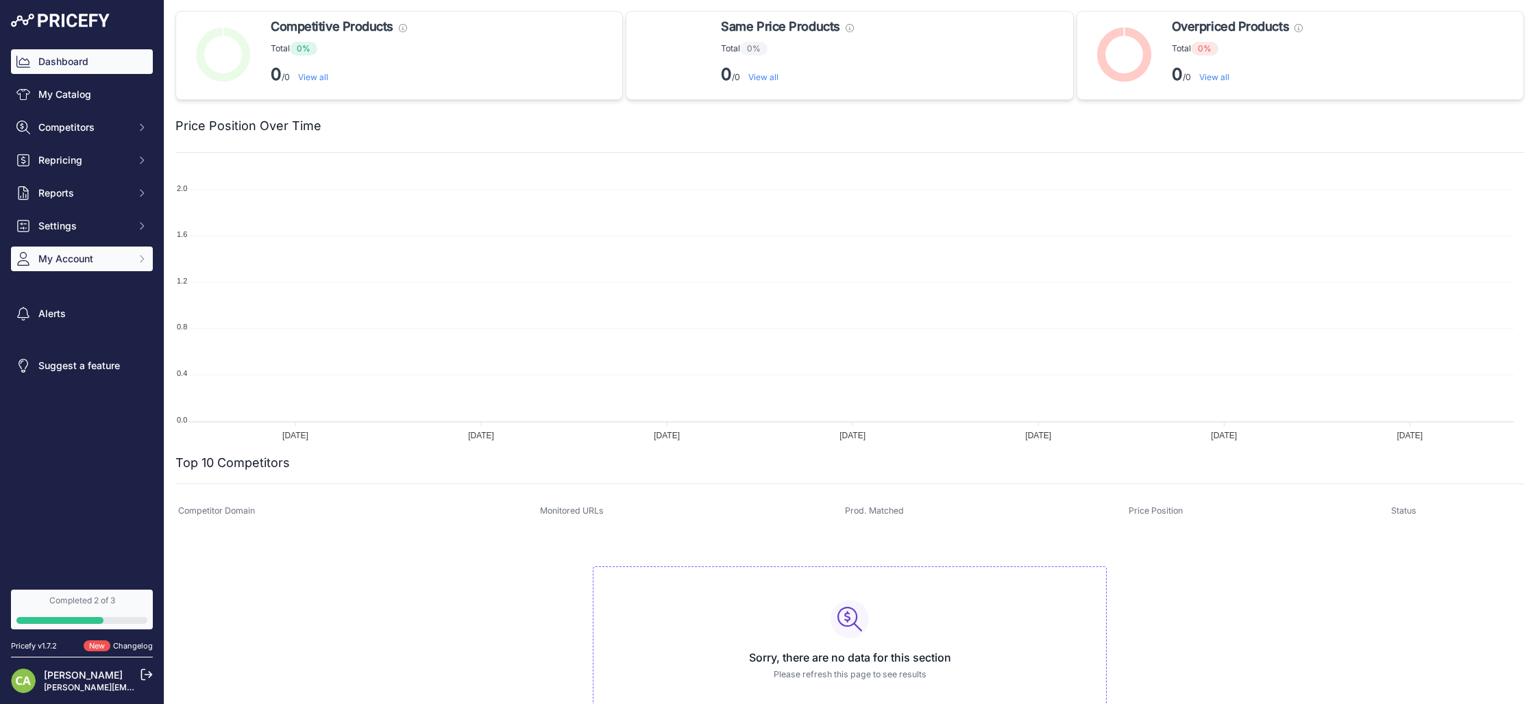
click at [77, 271] on button "My Account" at bounding box center [82, 259] width 142 height 25
click at [76, 308] on link "Users Management" at bounding box center [82, 310] width 142 height 24
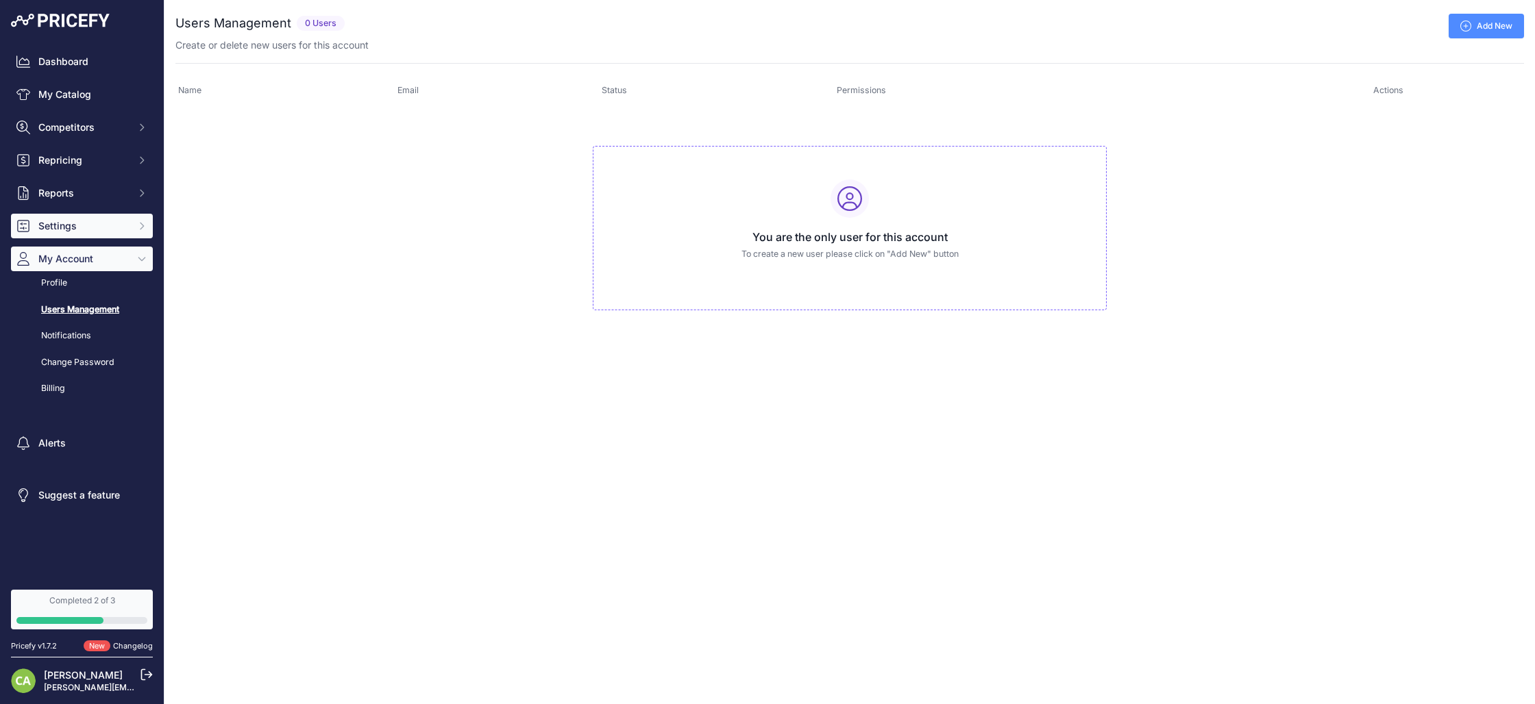
click at [121, 223] on span "Settings" at bounding box center [83, 226] width 90 height 14
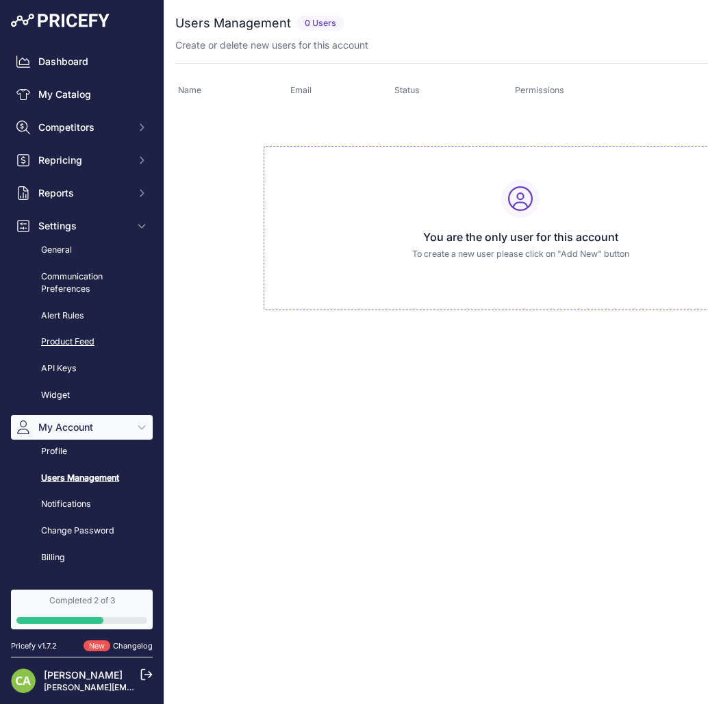
click at [68, 343] on link "Product Feed" at bounding box center [82, 342] width 142 height 24
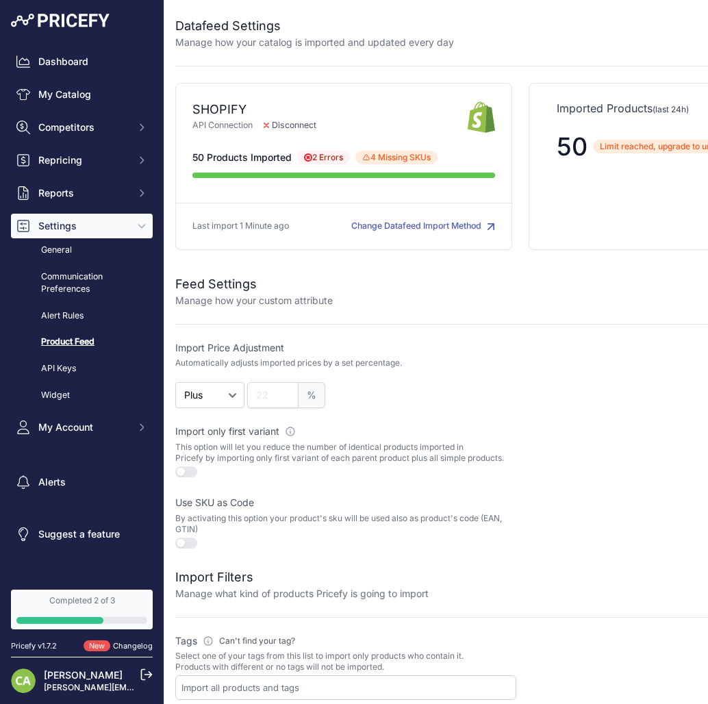
click at [254, 132] on div "SHOPIFY API Connection Disconnect" at bounding box center [330, 117] width 275 height 34
click at [86, 92] on link "My Catalog" at bounding box center [82, 94] width 142 height 25
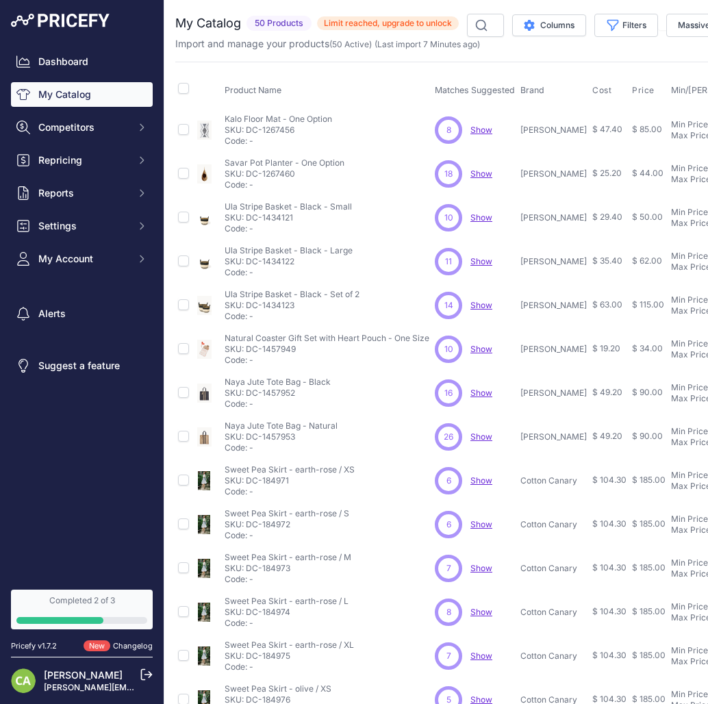
click at [475, 127] on span "Show" at bounding box center [482, 130] width 22 height 10
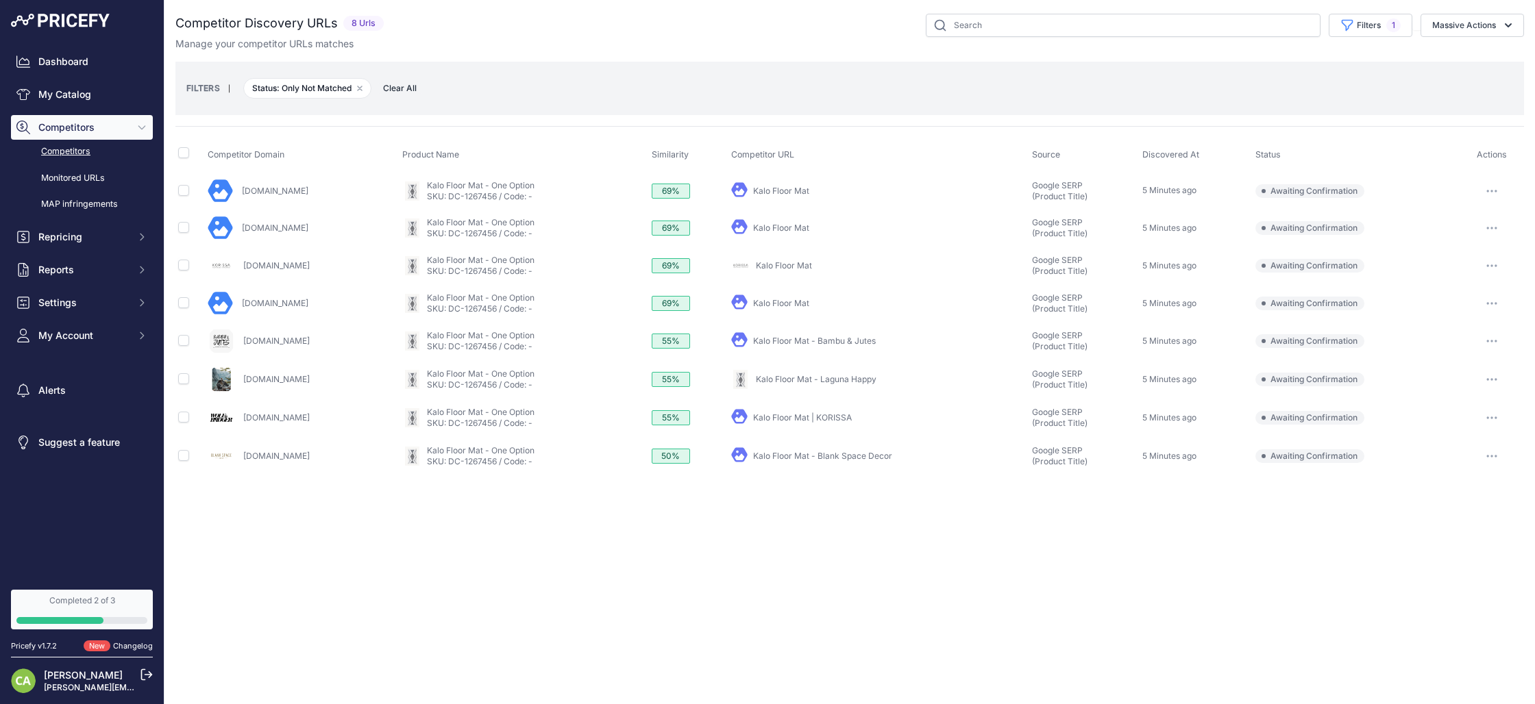
click at [352, 576] on div "Close You are not connected to the internet." at bounding box center [849, 352] width 1370 height 704
click at [342, 615] on div "Close You are not connected to the internet." at bounding box center [849, 352] width 1370 height 704
click at [708, 24] on button "Massive Actions" at bounding box center [1471, 25] width 103 height 23
click at [708, 50] on button "Confirm Match" at bounding box center [1469, 57] width 110 height 25
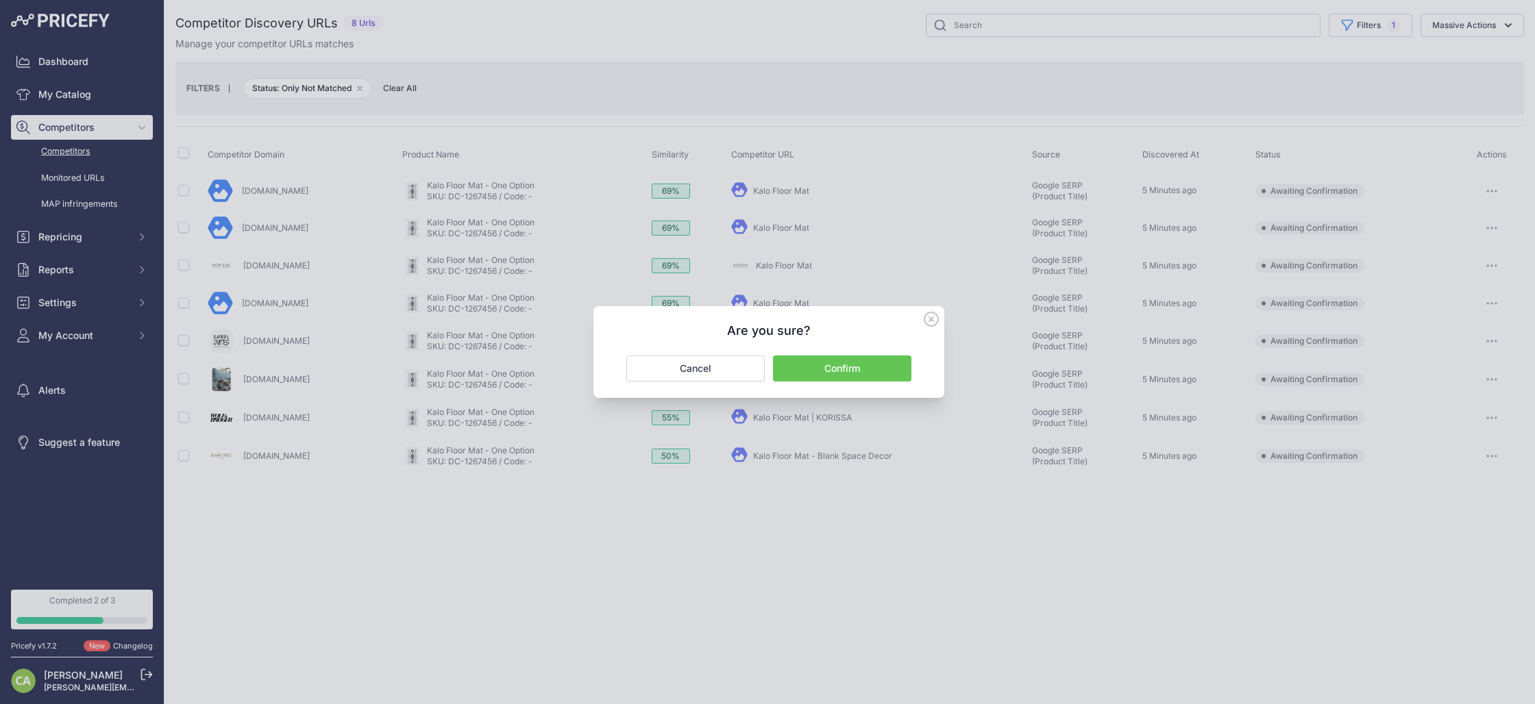
drag, startPoint x: 1478, startPoint y: 25, endPoint x: 1465, endPoint y: 30, distance: 14.1
click at [708, 25] on div at bounding box center [767, 352] width 1535 height 704
drag, startPoint x: 727, startPoint y: 376, endPoint x: 742, endPoint y: 371, distance: 15.8
click at [708, 375] on button "Cancel" at bounding box center [695, 369] width 138 height 26
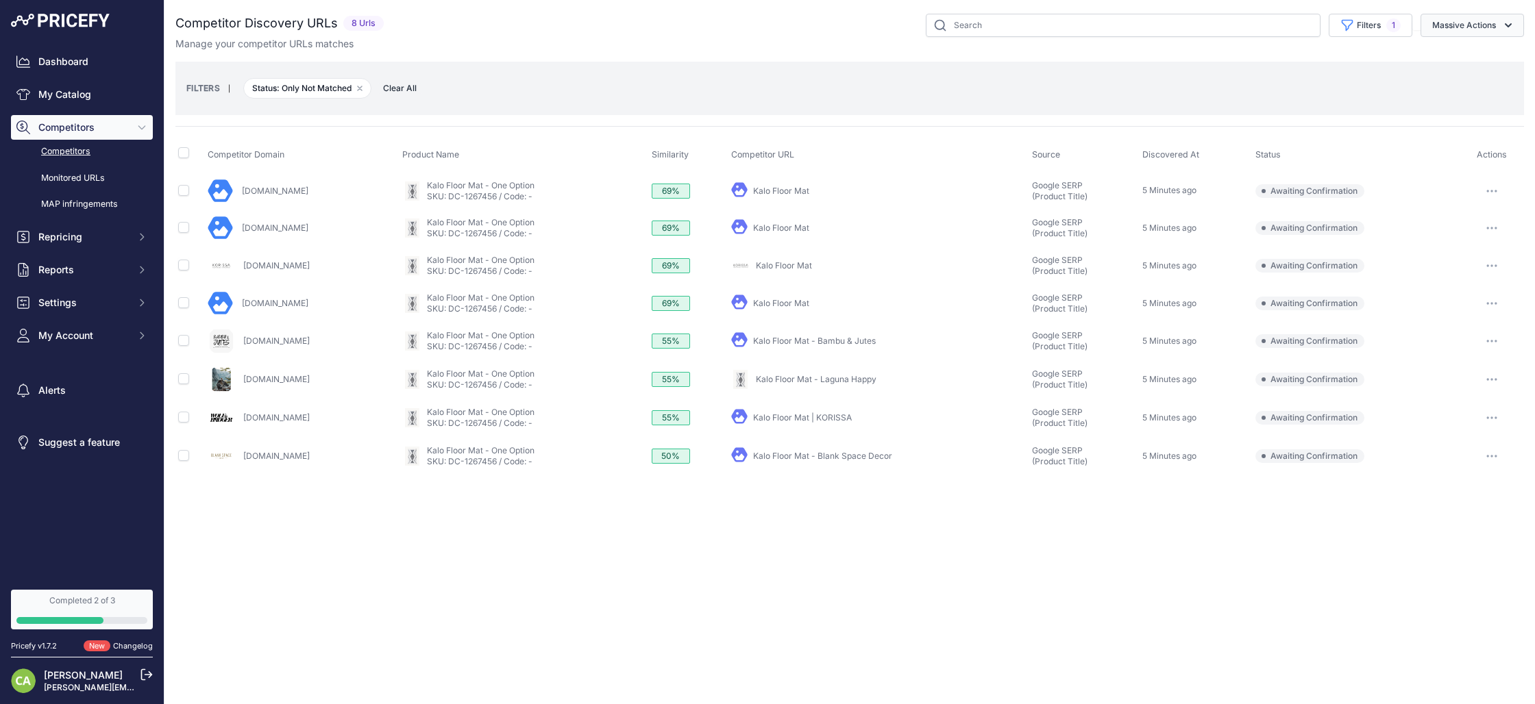
click at [708, 18] on button "Massive Actions" at bounding box center [1471, 25] width 103 height 23
click at [708, 58] on span "Confirm Match" at bounding box center [1458, 57] width 66 height 12
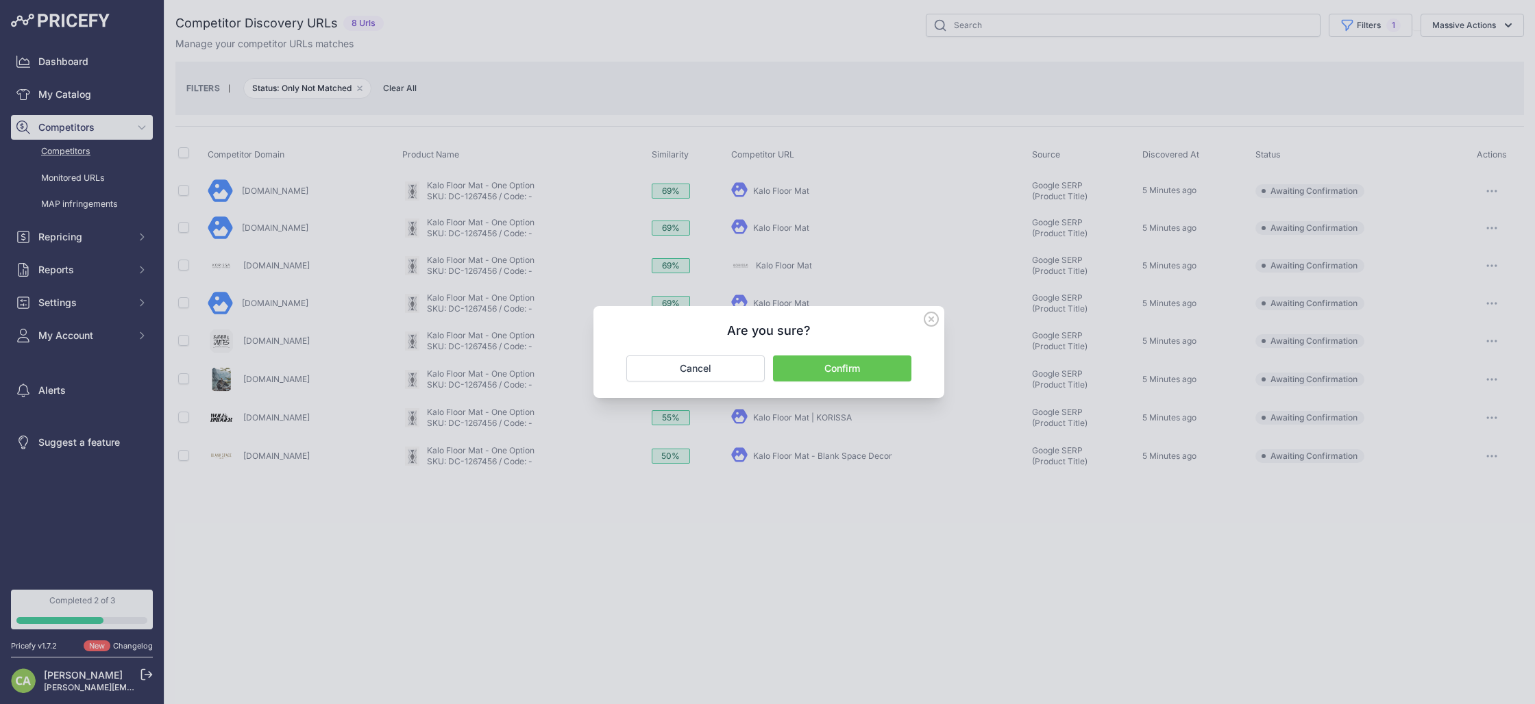
click at [708, 371] on button "Confirm" at bounding box center [842, 369] width 138 height 26
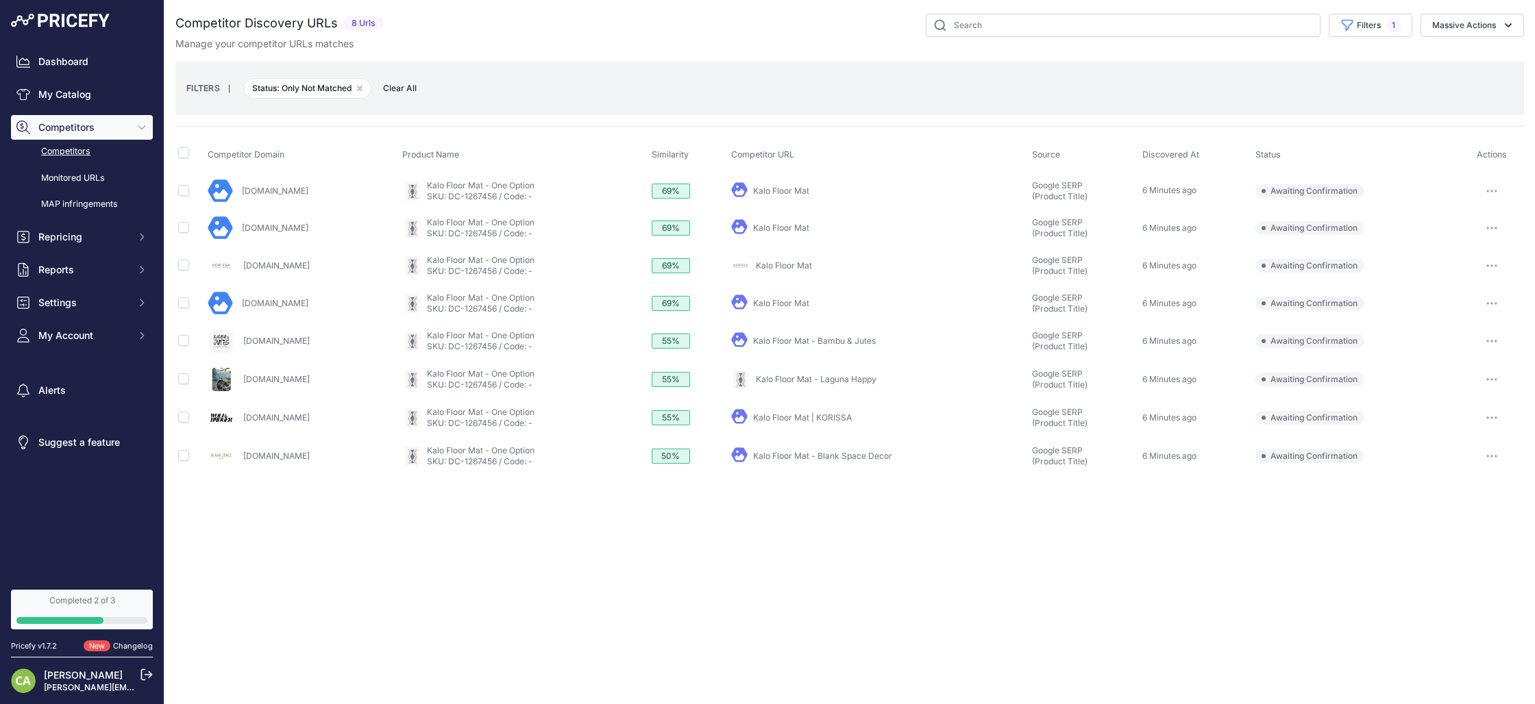
click at [260, 338] on link "Bambujutes.com" at bounding box center [276, 341] width 66 height 10
click at [60, 155] on link "Competitors" at bounding box center [82, 152] width 142 height 24
click at [61, 148] on link "Competitors" at bounding box center [82, 152] width 142 height 24
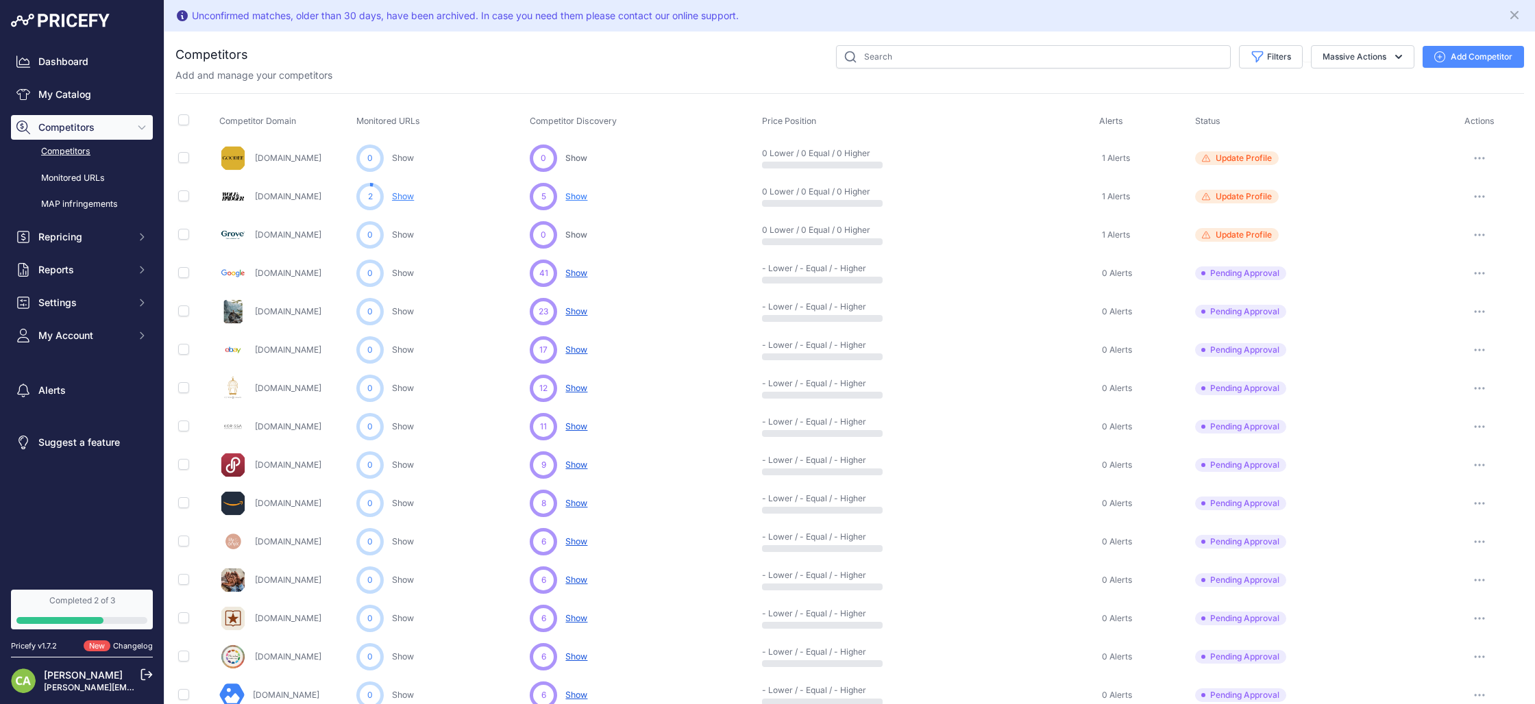
click at [86, 148] on link "Competitors" at bounding box center [82, 152] width 142 height 24
click at [1282, 53] on button "Filters" at bounding box center [1271, 56] width 64 height 23
click at [1214, 106] on select "Select an option Active Disabled Update Profile Pending Approval Hidden Archived" at bounding box center [1226, 110] width 132 height 23
select select "1"
click at [1160, 99] on select "Select an option Active Disabled Update Profile Pending Approval Hidden Archived" at bounding box center [1226, 110] width 132 height 23
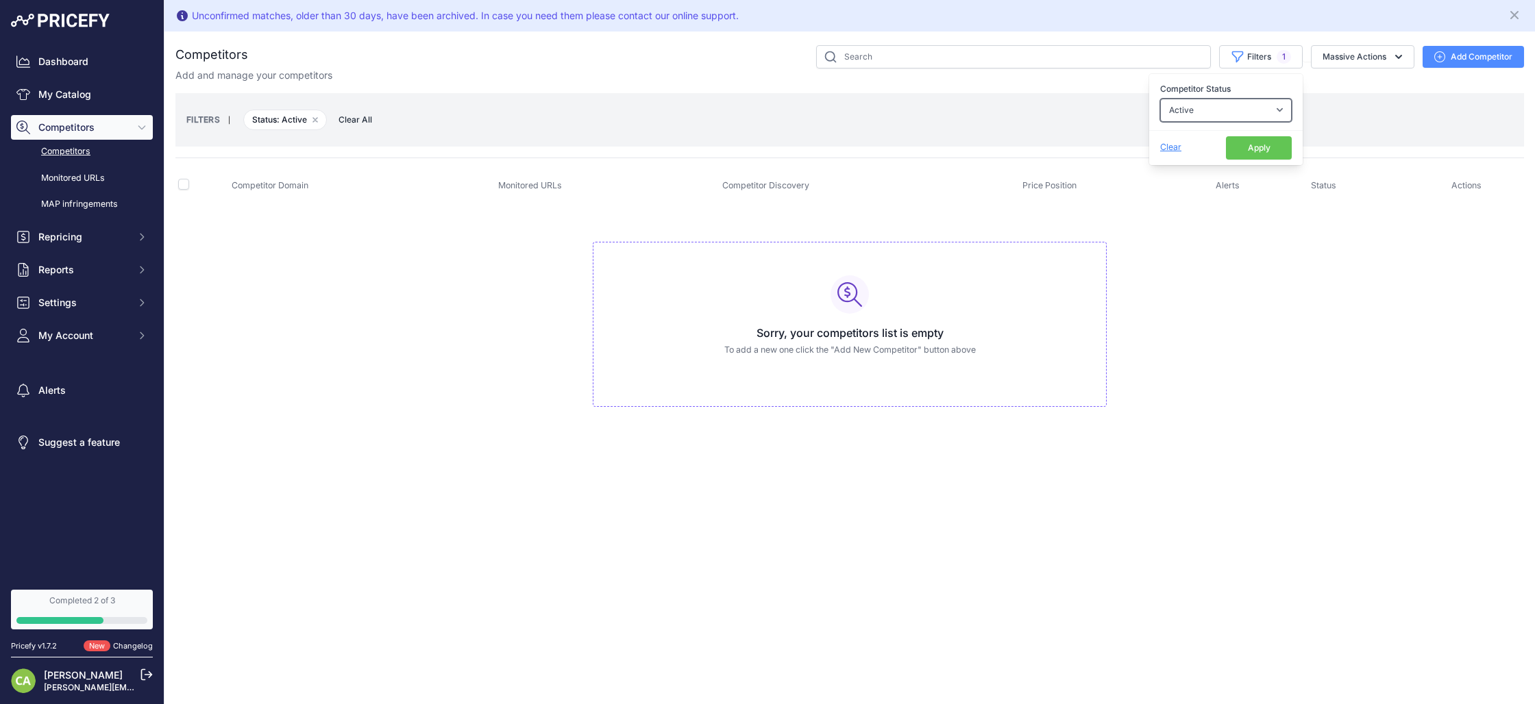
click at [1230, 107] on select "Select an option Active Disabled Update Profile Pending Approval Hidden Archived" at bounding box center [1226, 110] width 132 height 23
select select "99"
click at [1160, 99] on select "Select an option Active Disabled Update Profile Pending Approval Hidden Archived" at bounding box center [1226, 110] width 132 height 23
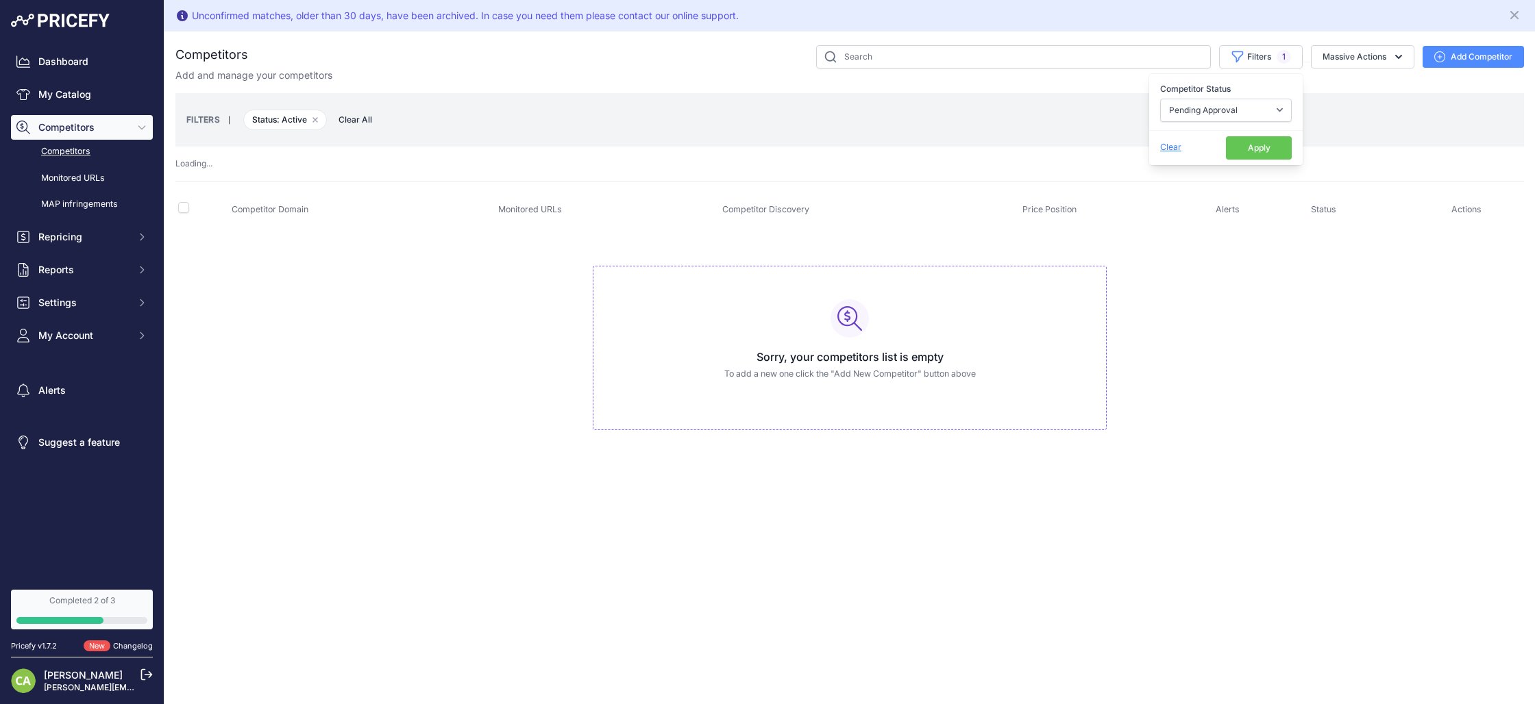
click at [1245, 153] on button "Apply" at bounding box center [1259, 147] width 66 height 23
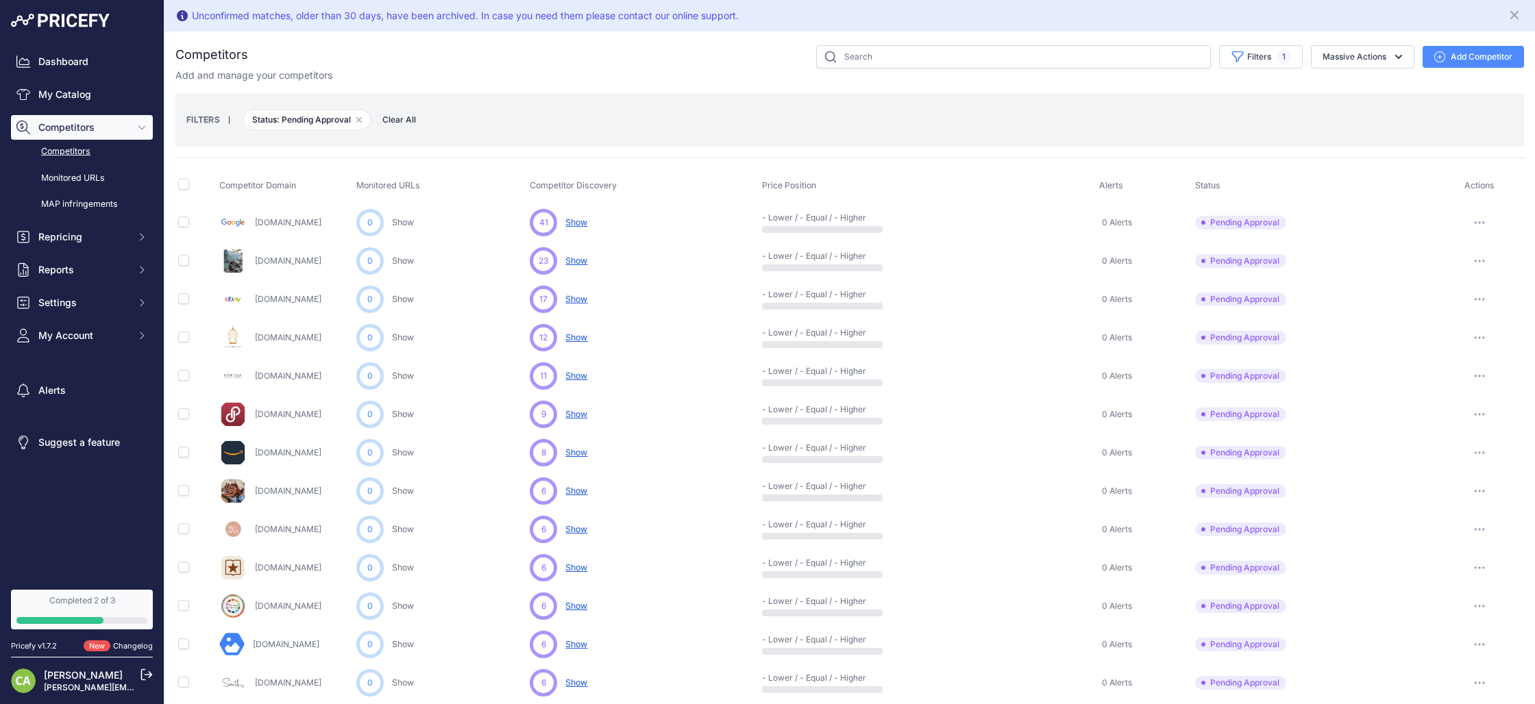
click at [575, 524] on span "Show" at bounding box center [576, 529] width 22 height 10
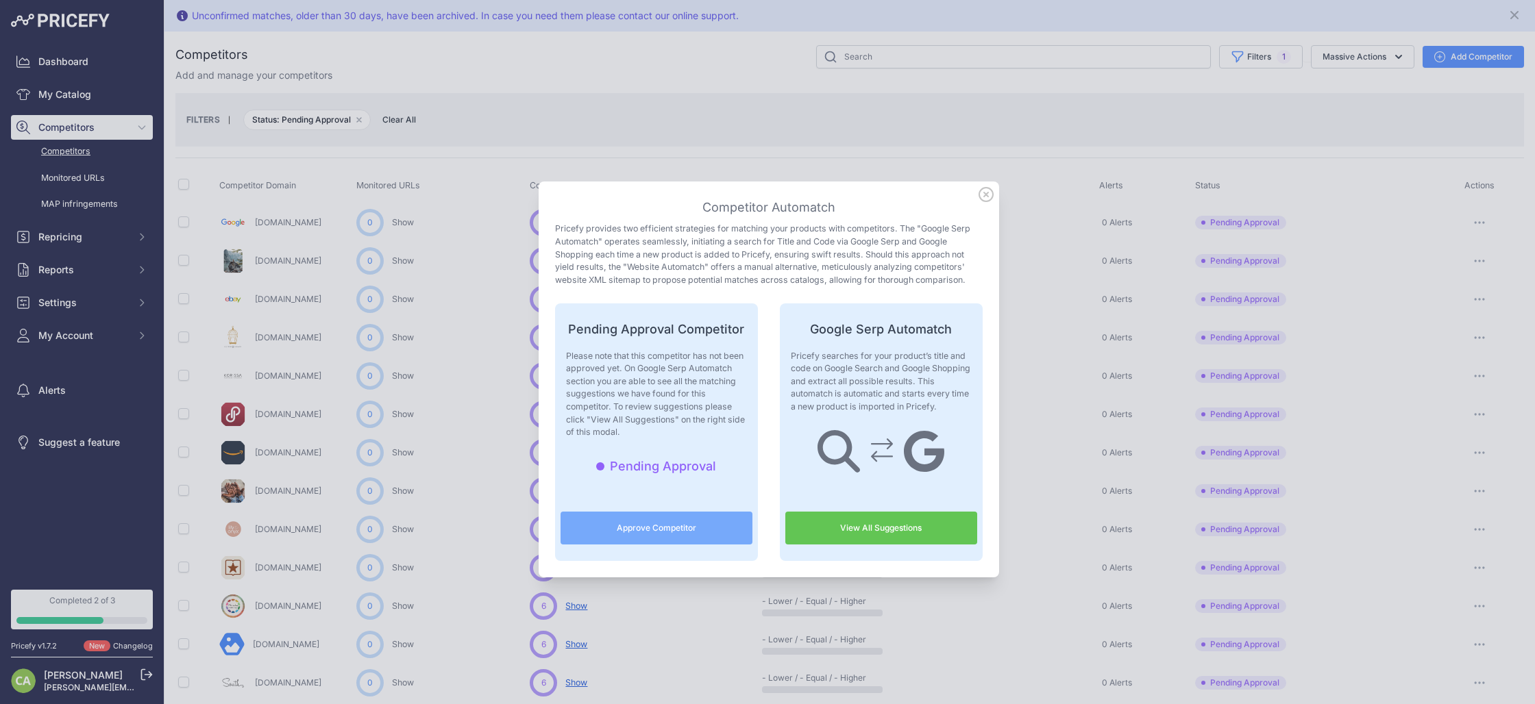
click at [831, 520] on link "View All Suggestions" at bounding box center [881, 528] width 192 height 33
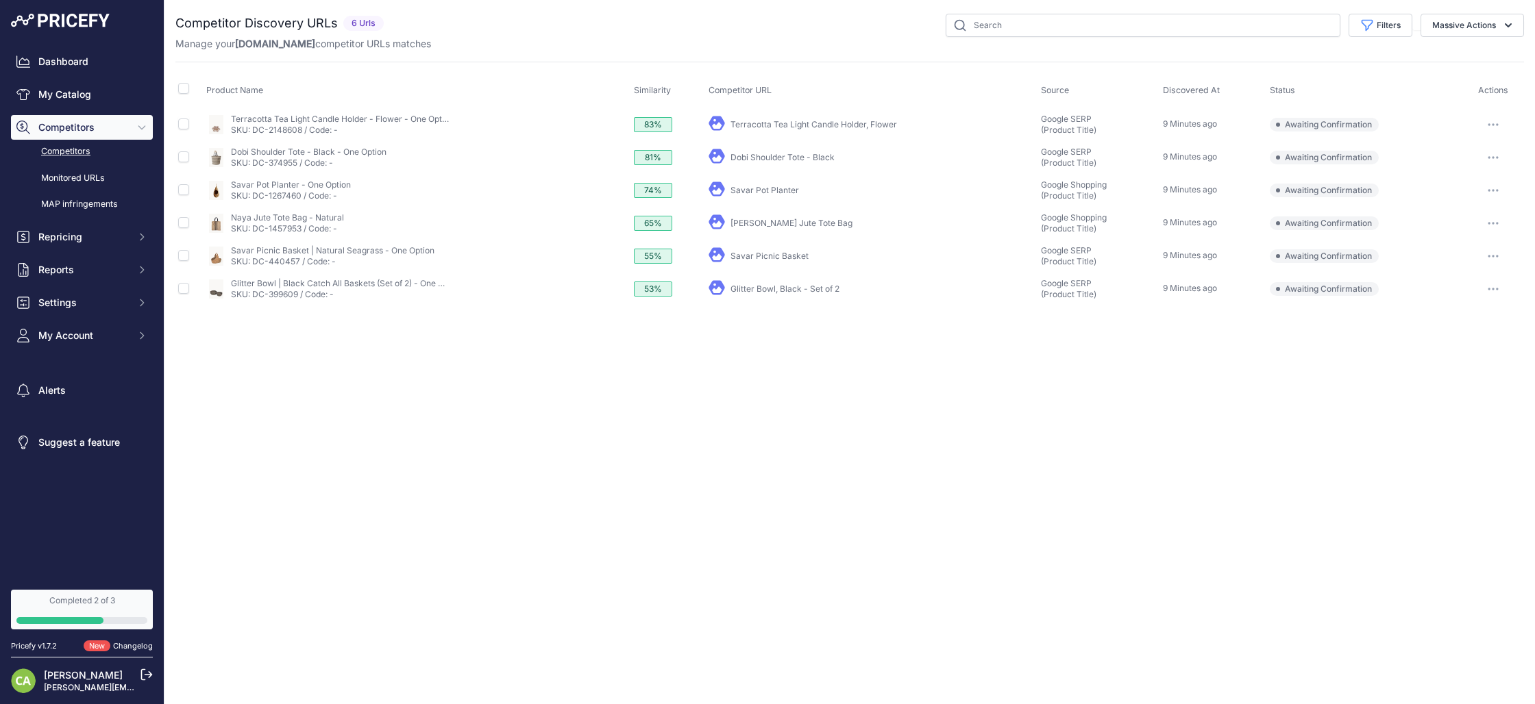
click at [1496, 125] on button "button" at bounding box center [1492, 124] width 27 height 19
